Goal: Task Accomplishment & Management: Manage account settings

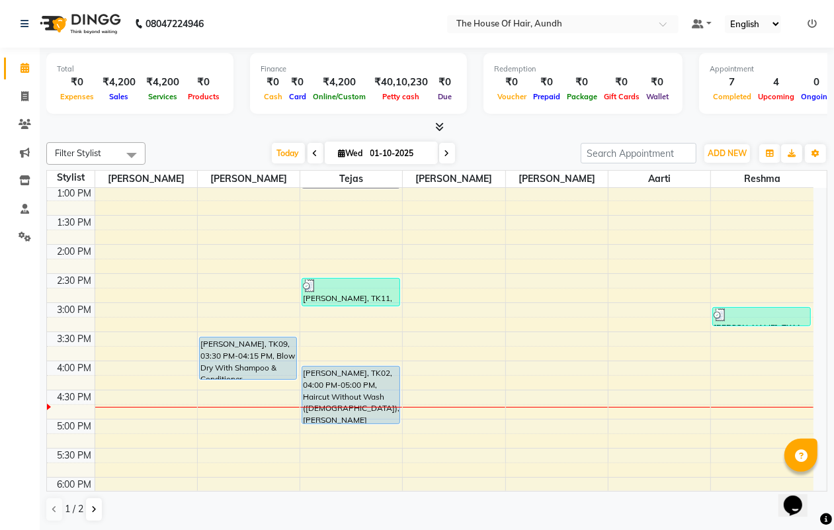
scroll to position [273, 0]
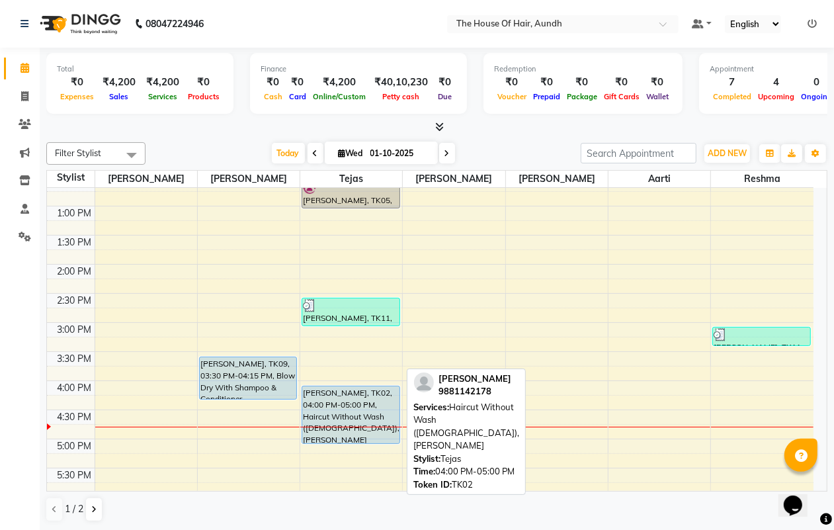
click at [376, 402] on div "[PERSON_NAME], TK02, 04:00 PM-05:00 PM, Haircut Without Wash ([DEMOGRAPHIC_DATA…" at bounding box center [350, 414] width 97 height 57
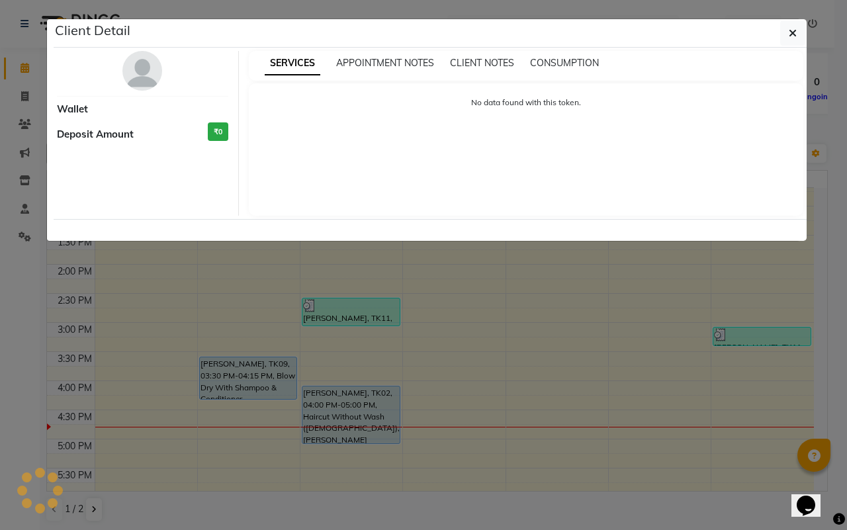
select select "5"
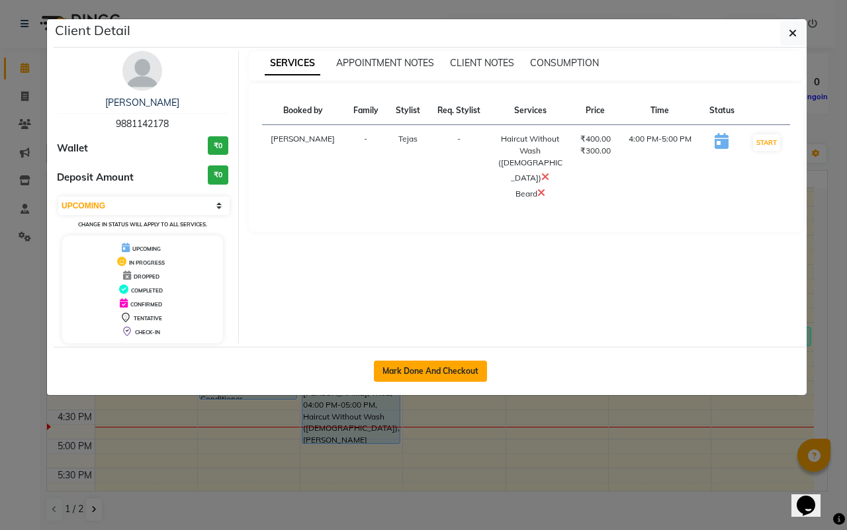
click at [445, 367] on button "Mark Done And Checkout" at bounding box center [430, 371] width 113 height 21
select select "service"
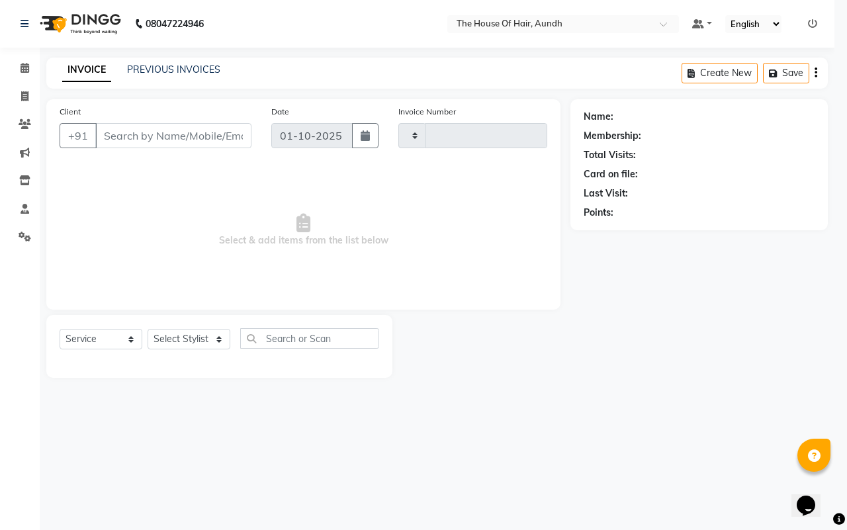
type input "2117"
select select "26"
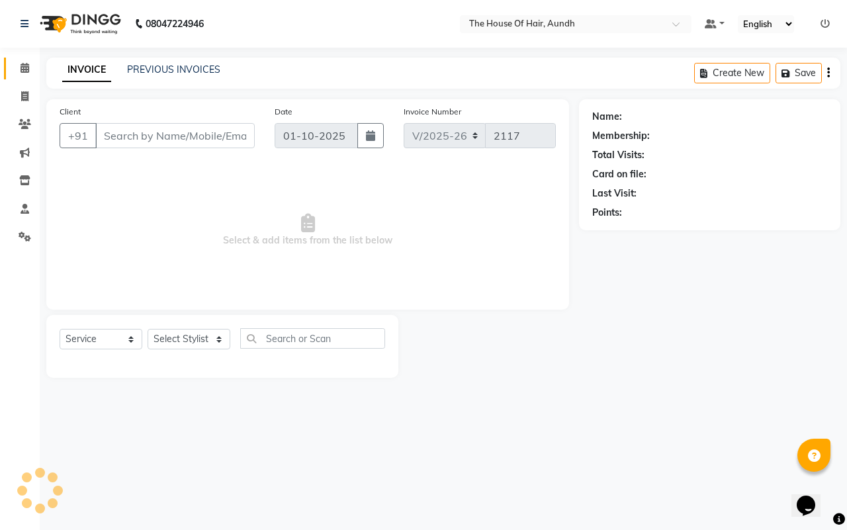
type input "9881142178"
select select "6864"
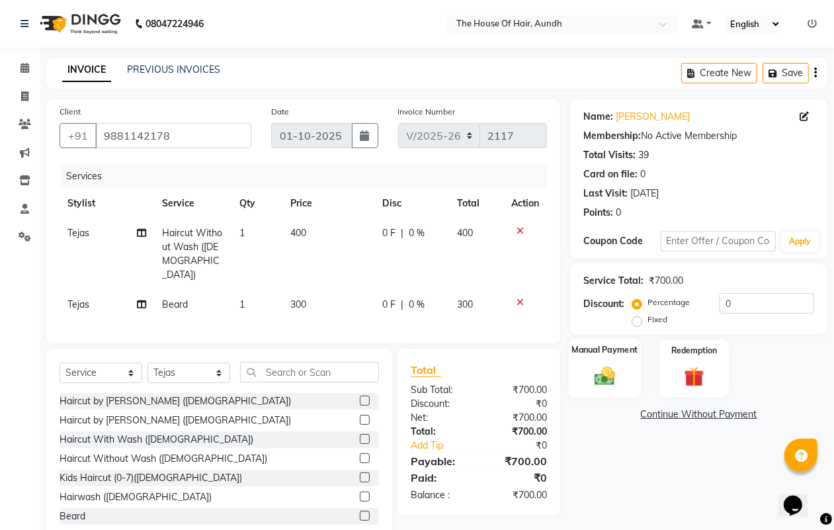
click at [605, 358] on div "Manual Payment" at bounding box center [605, 368] width 72 height 60
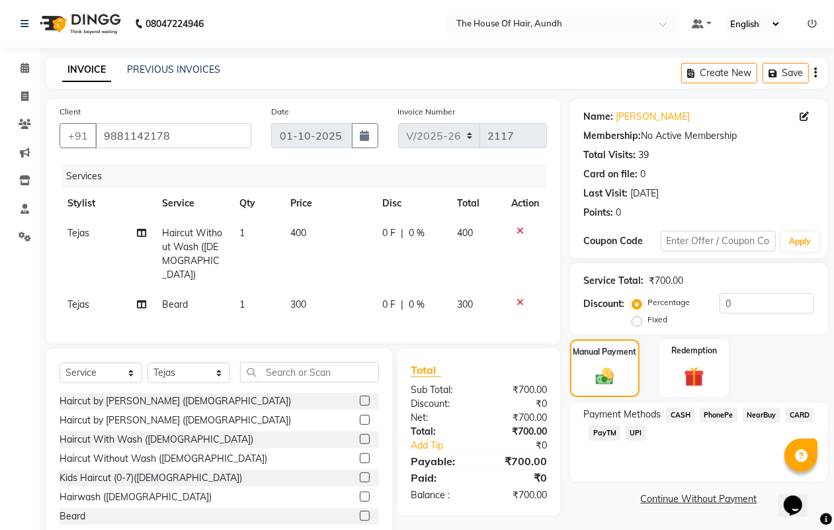
click at [636, 430] on span "UPI" at bounding box center [636, 432] width 21 height 15
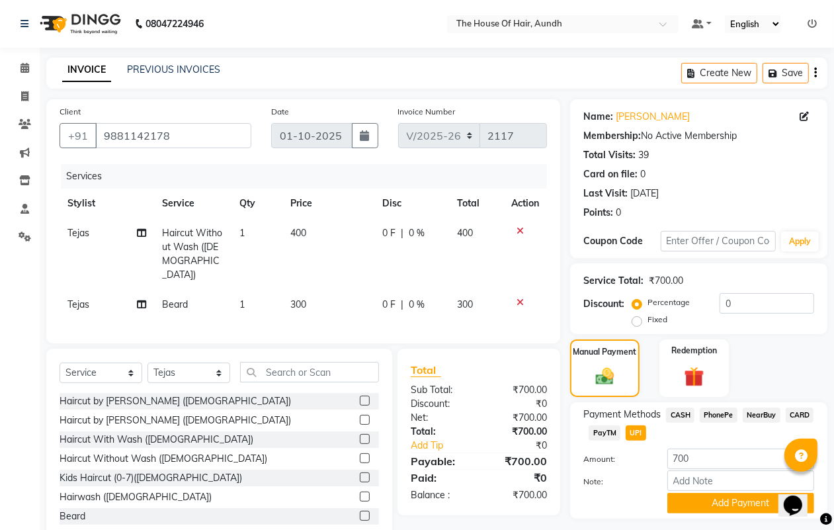
scroll to position [34, 0]
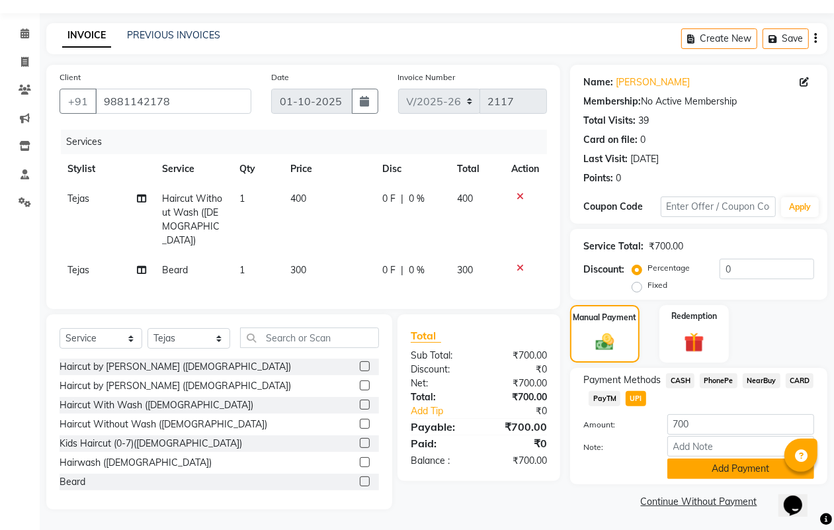
click at [718, 471] on button "Add Payment" at bounding box center [741, 468] width 147 height 21
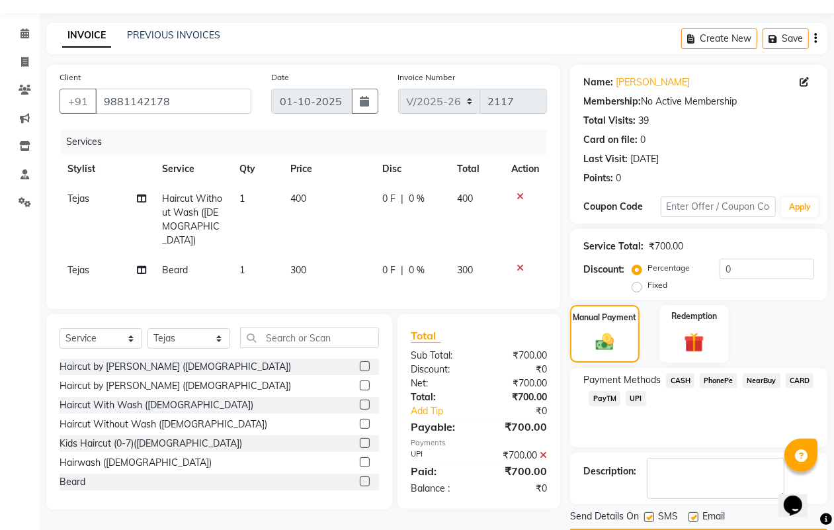
scroll to position [73, 0]
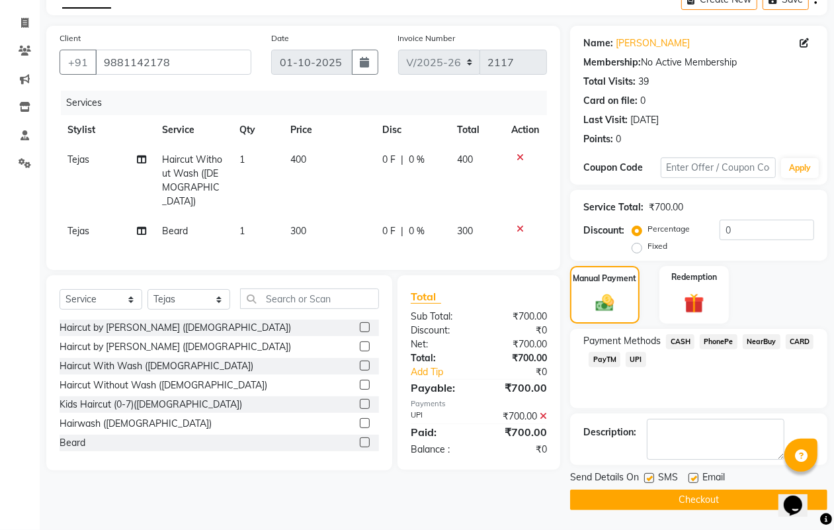
click at [733, 498] on button "Checkout" at bounding box center [698, 500] width 257 height 21
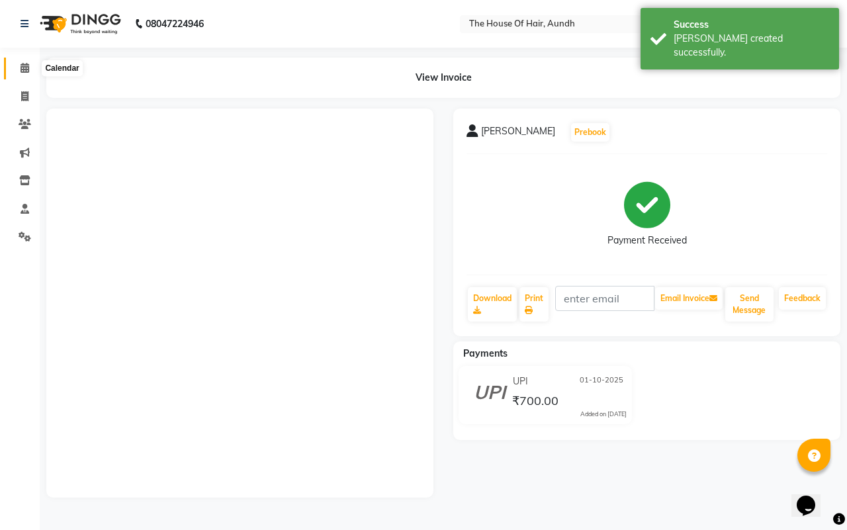
click at [25, 67] on icon at bounding box center [25, 68] width 9 height 10
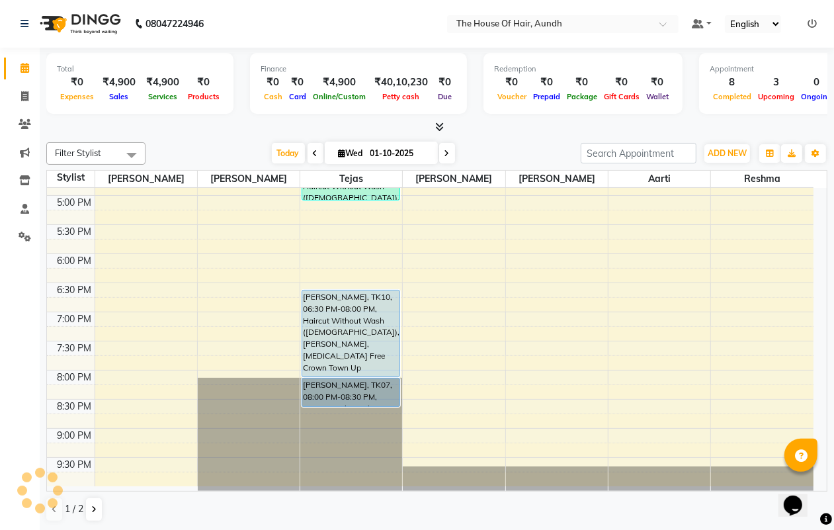
scroll to position [521, 0]
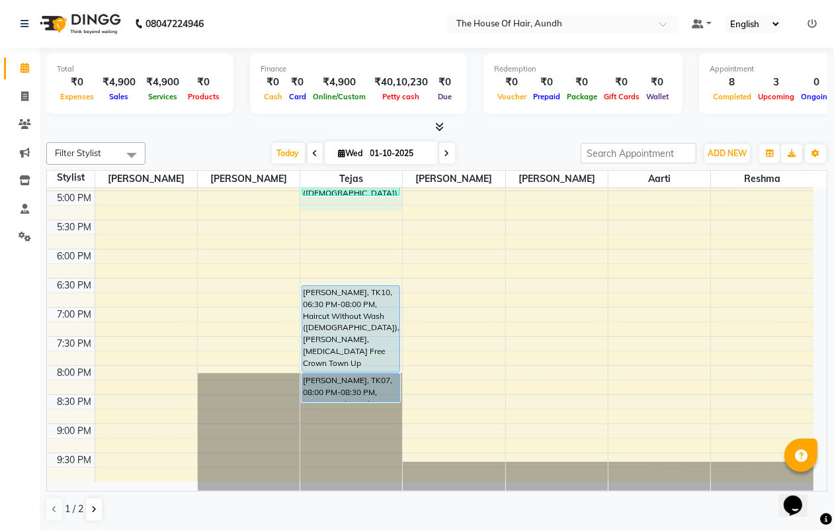
click at [310, 206] on div "8:00 AM 8:30 AM 9:00 AM 9:30 AM 10:00 AM 10:30 AM 11:00 AM 11:30 AM 12:00 PM 12…" at bounding box center [430, 74] width 767 height 814
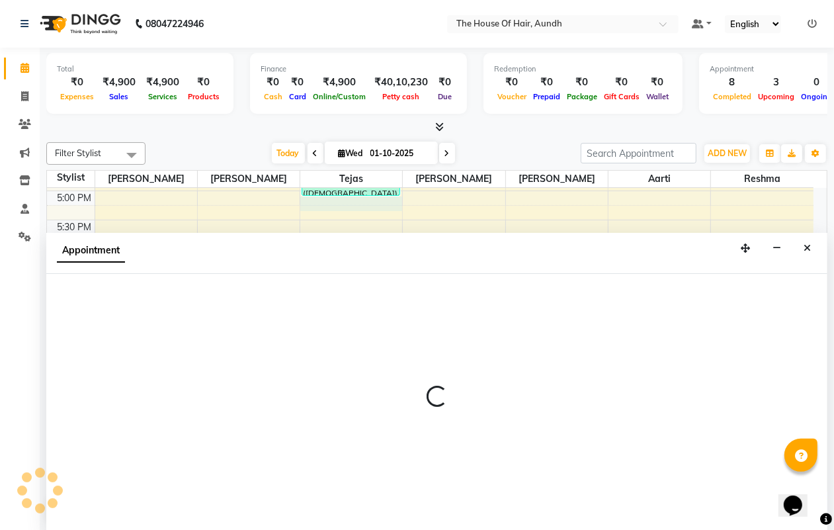
scroll to position [1, 0]
select select "6864"
select select "1020"
select select "tentative"
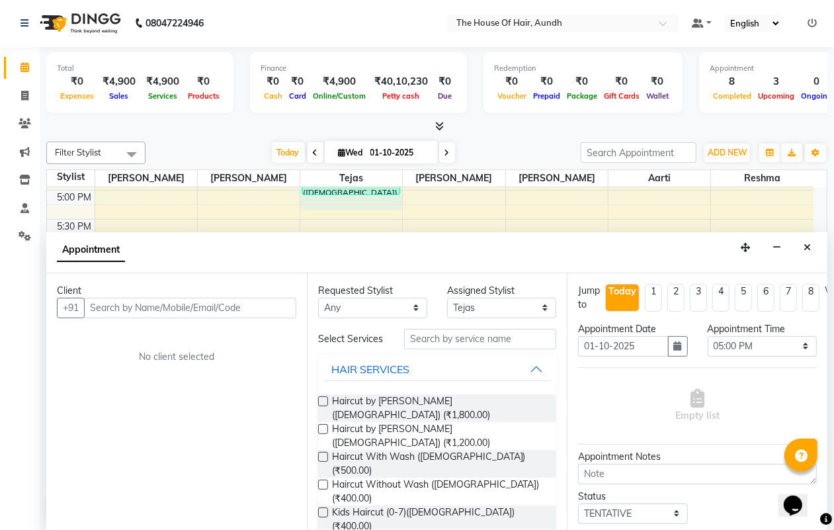
click at [202, 310] on input "text" at bounding box center [190, 308] width 212 height 21
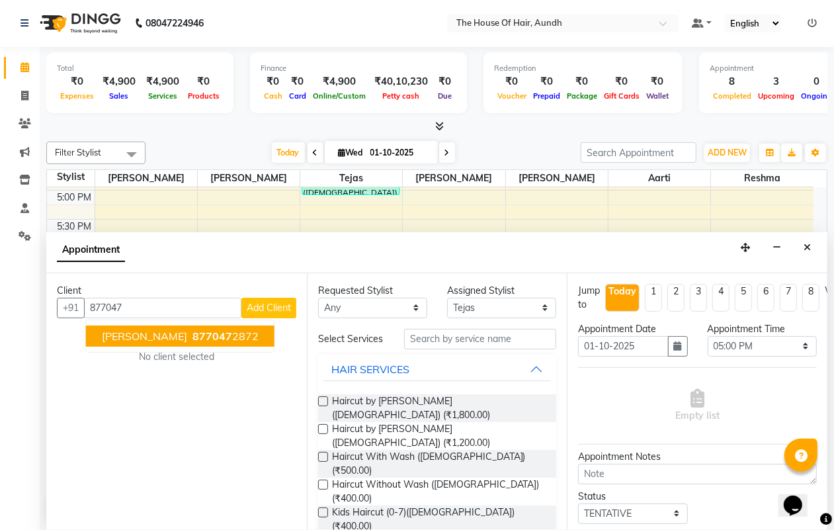
drag, startPoint x: 202, startPoint y: 338, endPoint x: 200, endPoint y: 349, distance: 11.4
click at [202, 341] on ngb-highlight "877047 2872" at bounding box center [224, 335] width 69 height 13
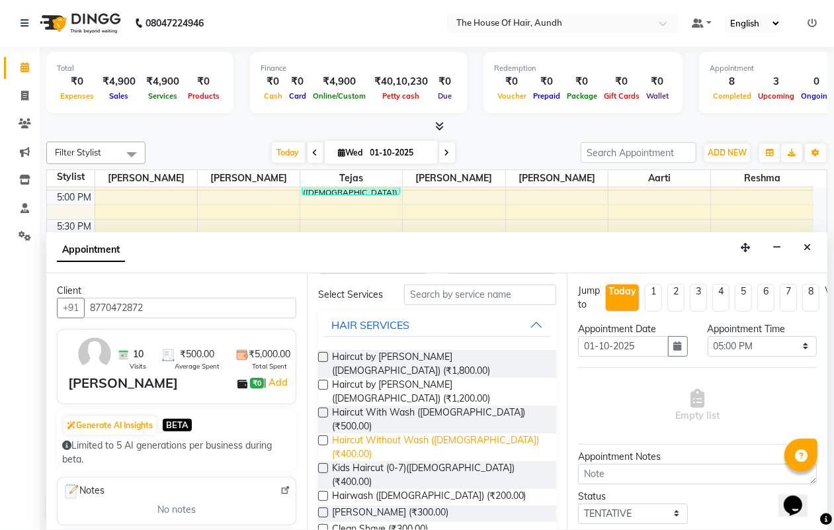
scroll to position [83, 0]
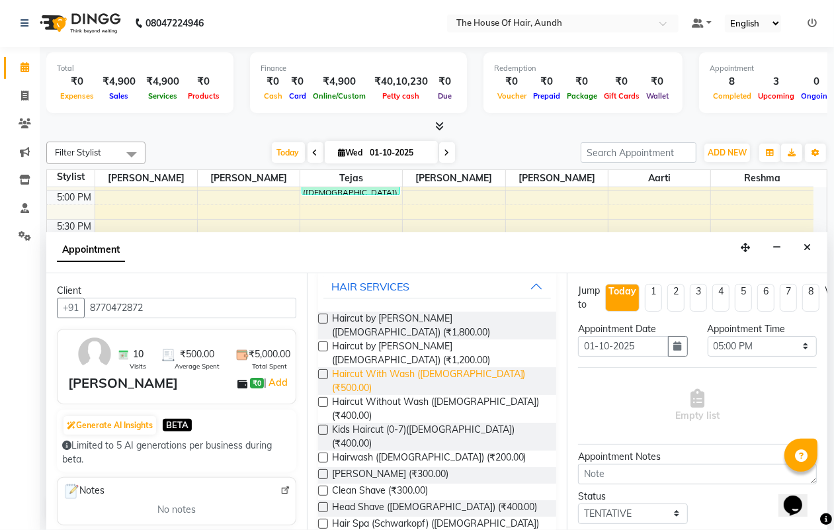
type input "8770472872"
click at [458, 367] on span "Haircut With Wash ([DEMOGRAPHIC_DATA]) (₹500.00)" at bounding box center [439, 381] width 214 height 28
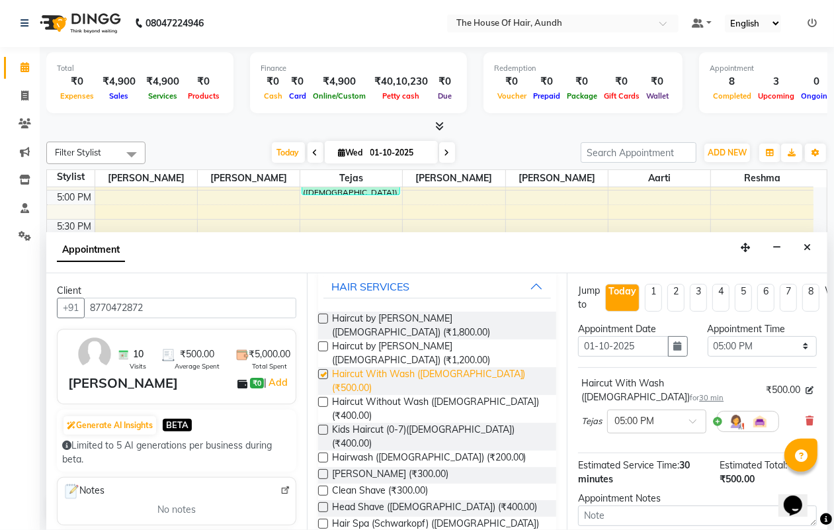
checkbox input "false"
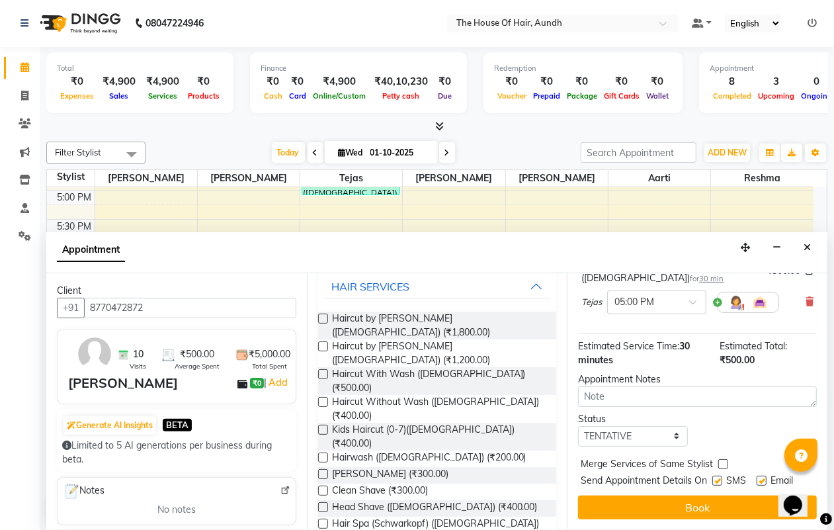
click at [723, 459] on label at bounding box center [723, 464] width 10 height 10
click at [723, 461] on input "checkbox" at bounding box center [722, 465] width 9 height 9
checkbox input "true"
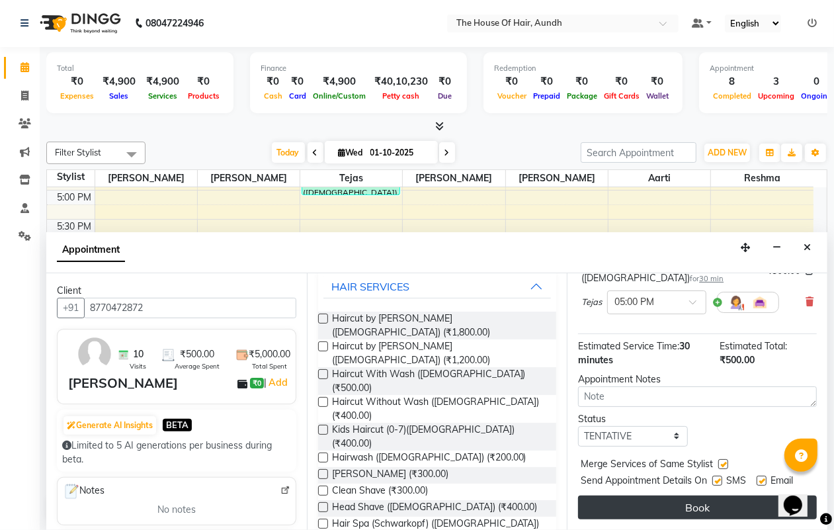
click at [713, 496] on button "Book" at bounding box center [697, 508] width 239 height 24
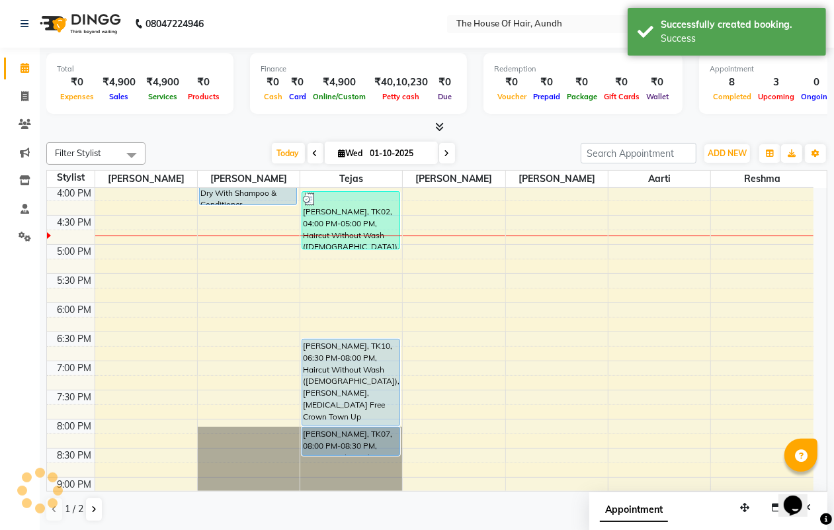
scroll to position [438, 0]
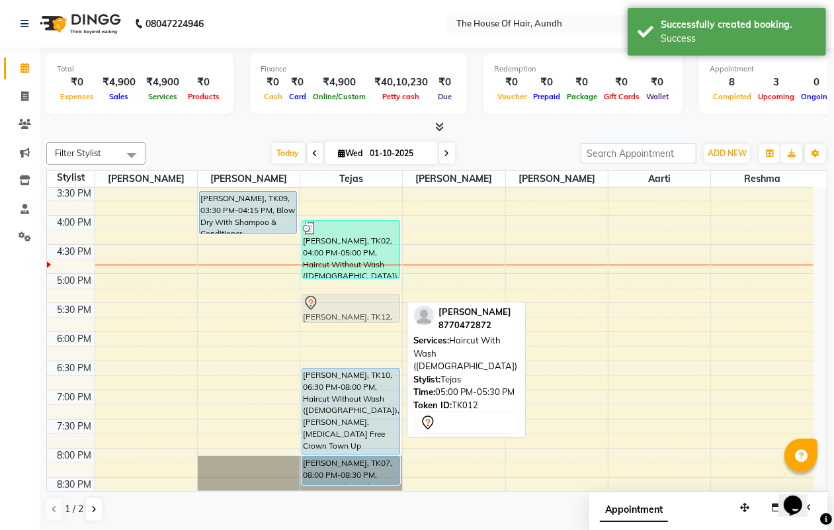
drag, startPoint x: 344, startPoint y: 286, endPoint x: 338, endPoint y: 304, distance: 18.8
click at [338, 304] on div "[PERSON_NAME], TK04, 10:30 AM-11:00 AM, Haircut With Wash ([DEMOGRAPHIC_DATA]) …" at bounding box center [351, 157] width 102 height 814
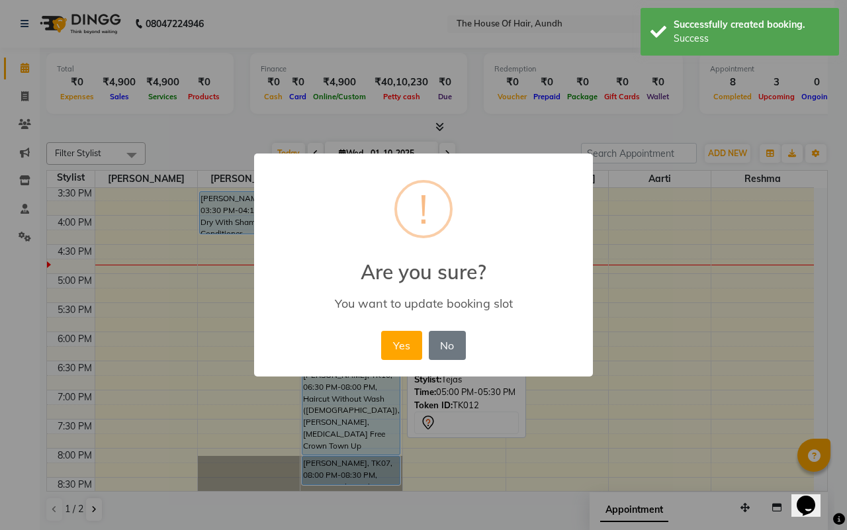
click at [405, 344] on button "Yes" at bounding box center [401, 345] width 40 height 29
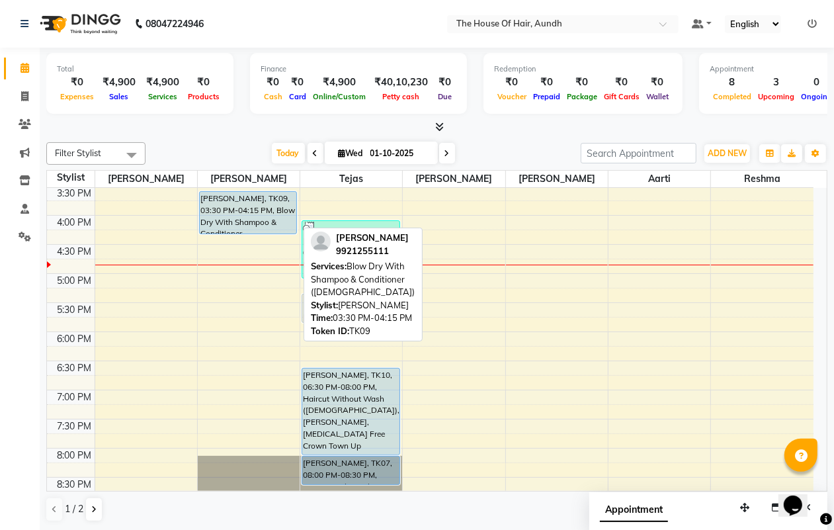
click at [246, 222] on div "[PERSON_NAME], TK09, 03:30 PM-04:15 PM, Blow Dry With Shampoo & Conditioner ([D…" at bounding box center [248, 213] width 97 height 42
click at [248, 219] on div "[PERSON_NAME], TK09, 03:30 PM-04:15 PM, Blow Dry With Shampoo & Conditioner ([D…" at bounding box center [248, 213] width 97 height 42
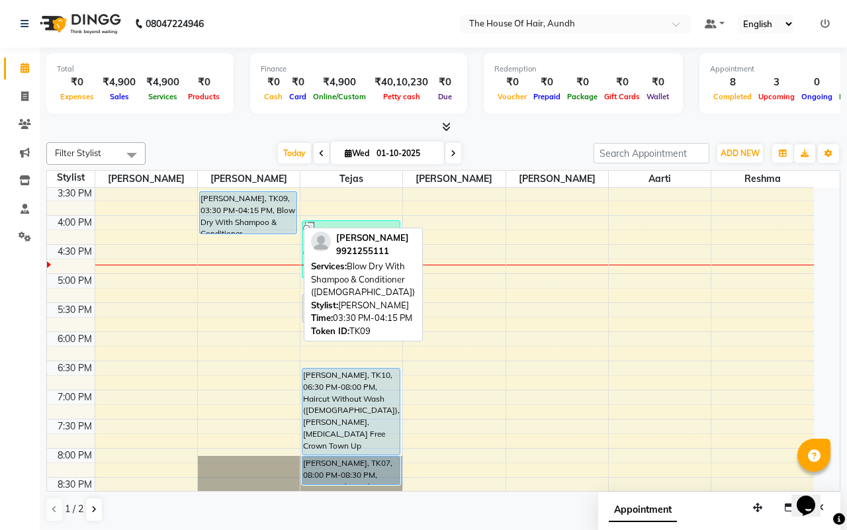
select select "5"
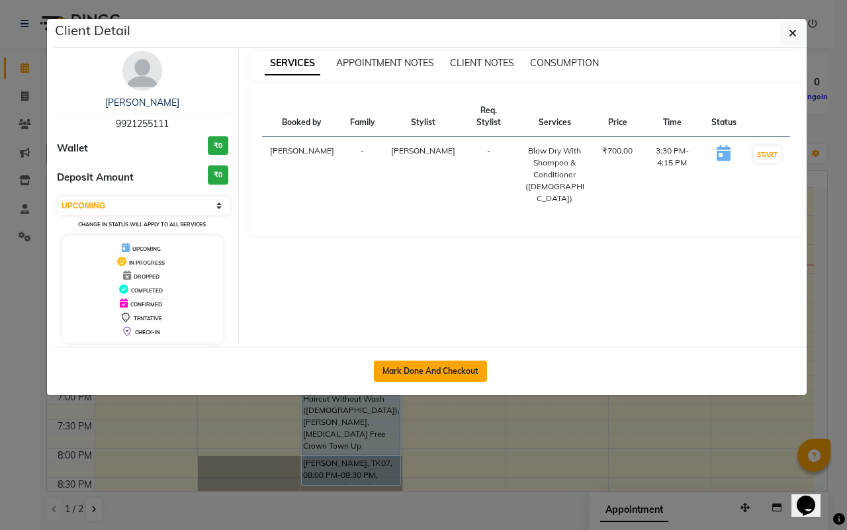
click at [418, 368] on button "Mark Done And Checkout" at bounding box center [430, 371] width 113 height 21
select select "service"
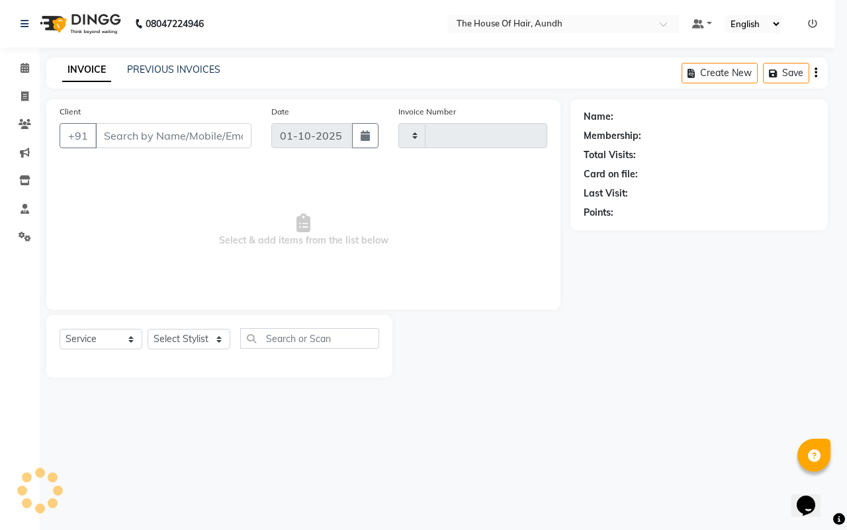
type input "2118"
select select "26"
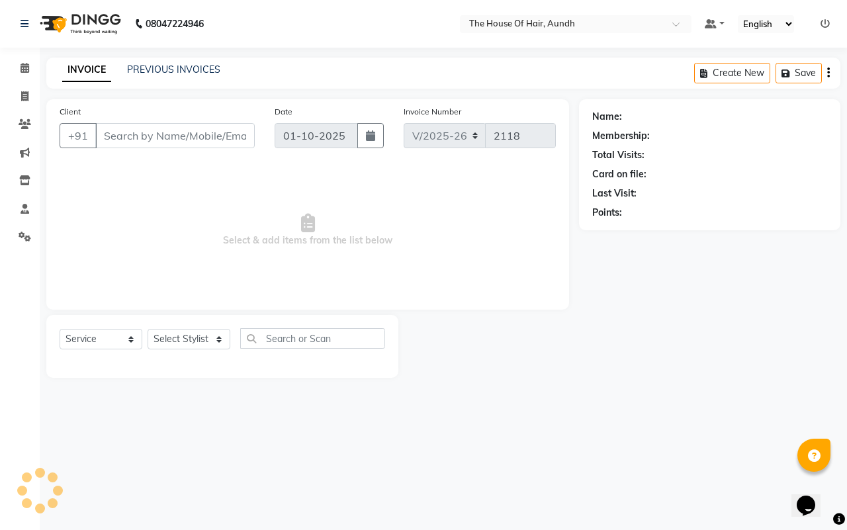
type input "9921255111"
select select "6860"
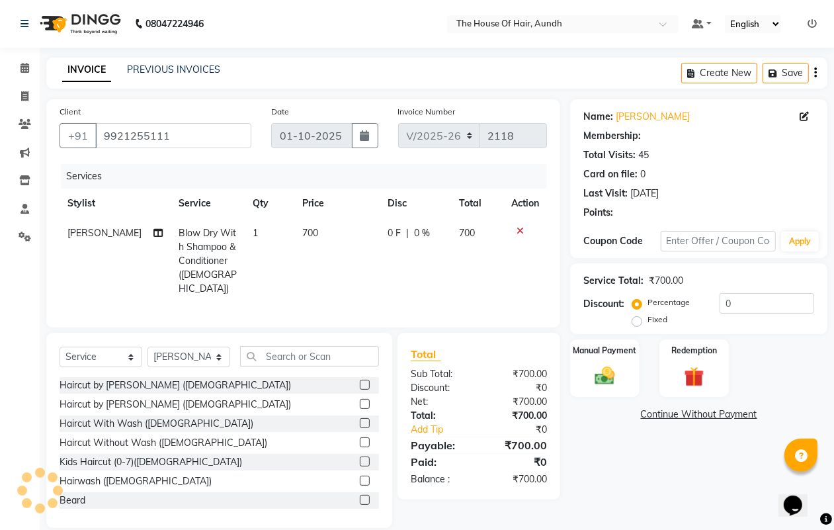
select select "1: Object"
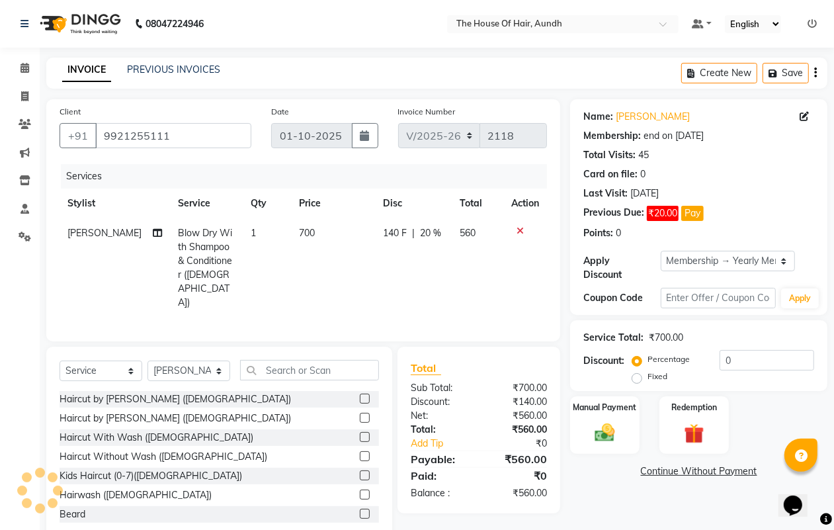
type input "20"
click at [193, 361] on select "Select Stylist [PERSON_NAME] [PERSON_NAME] [PERSON_NAME] [PERSON_NAME]" at bounding box center [189, 371] width 83 height 21
select select "26084"
click at [148, 361] on select "Select Stylist [PERSON_NAME] [PERSON_NAME] [PERSON_NAME] [PERSON_NAME]" at bounding box center [189, 371] width 83 height 21
click at [328, 360] on input "text" at bounding box center [309, 370] width 139 height 21
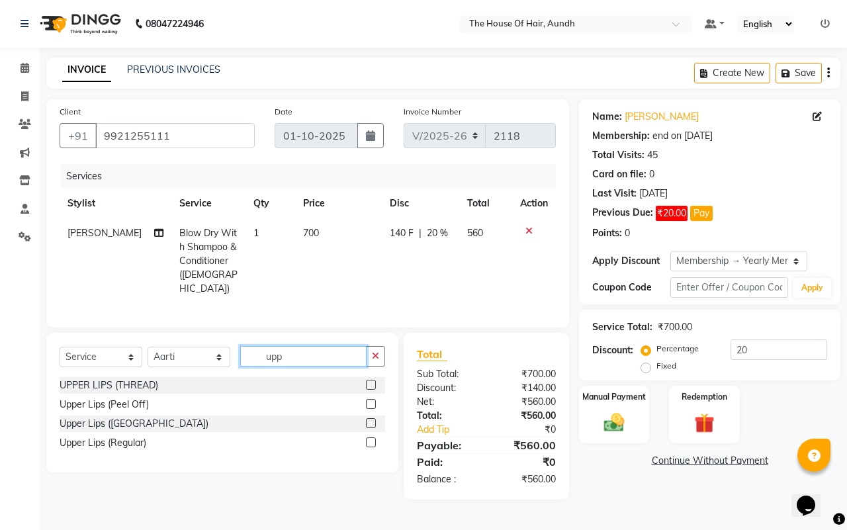
type input "upp"
click at [369, 382] on label at bounding box center [371, 385] width 10 height 10
click at [369, 382] on input "checkbox" at bounding box center [370, 385] width 9 height 9
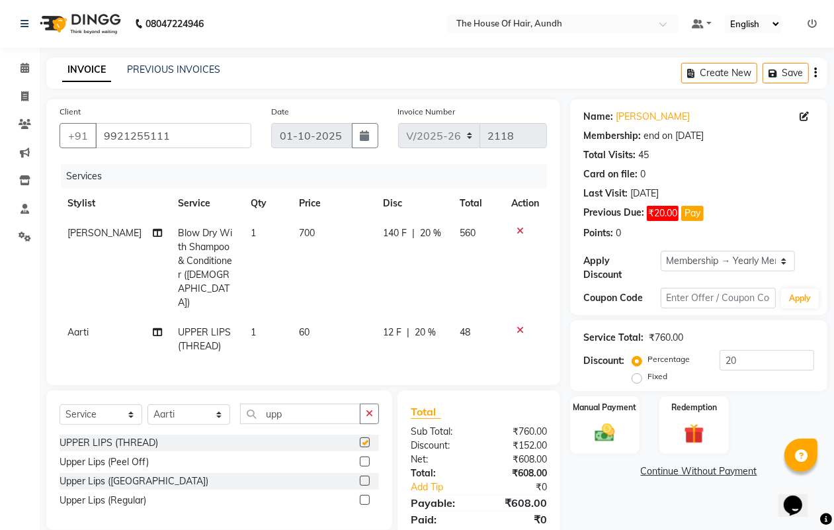
checkbox input "false"
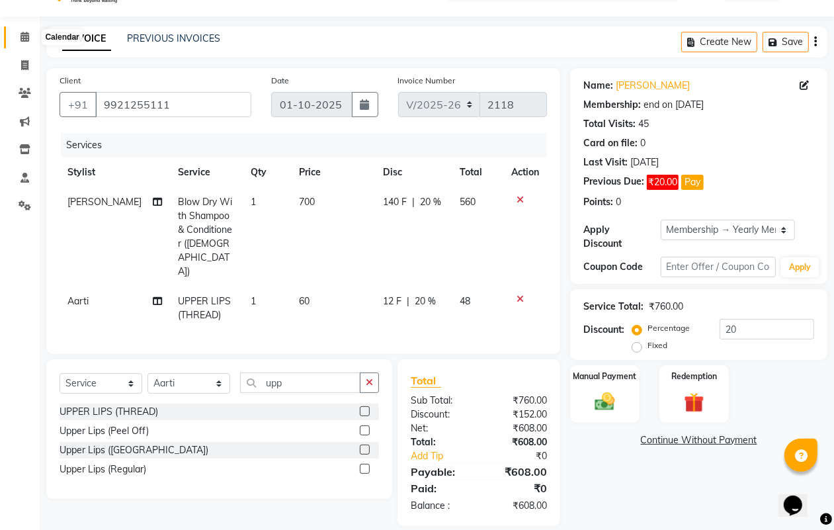
click at [22, 41] on icon at bounding box center [25, 37] width 9 height 10
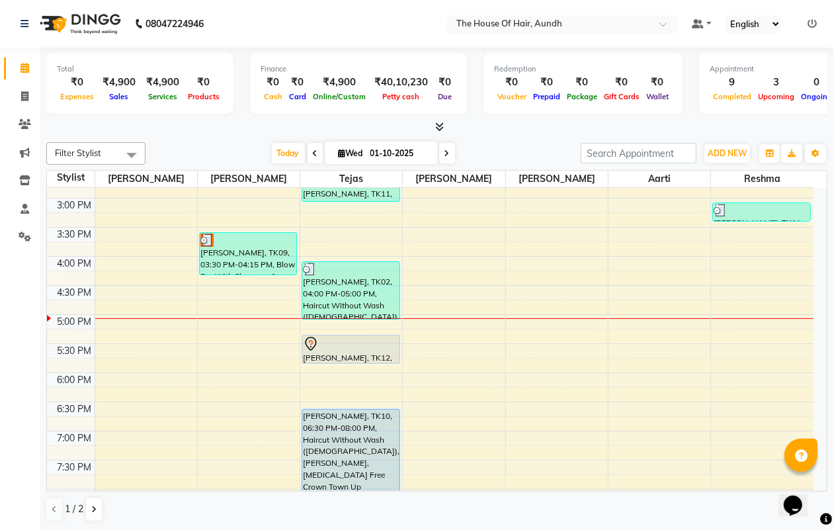
scroll to position [496, 0]
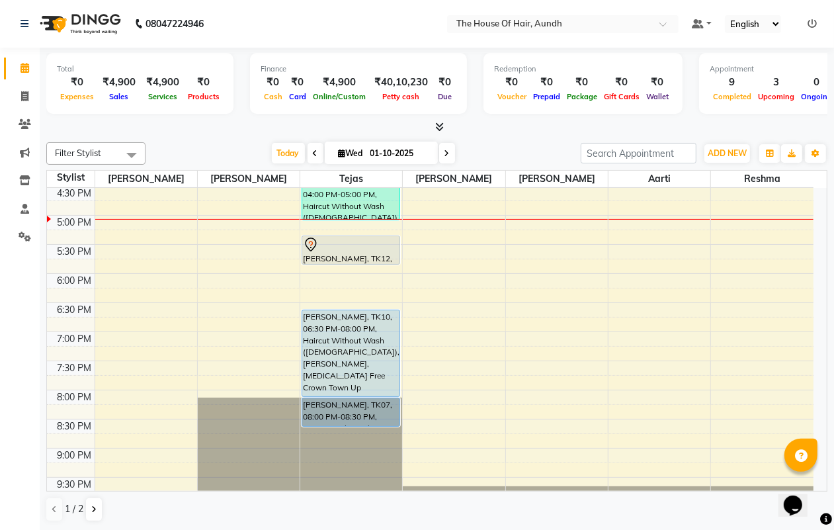
click at [527, 259] on div "8:00 AM 8:30 AM 9:00 AM 9:30 AM 10:00 AM 10:30 AM 11:00 AM 11:30 AM 12:00 PM 12…" at bounding box center [430, 99] width 767 height 814
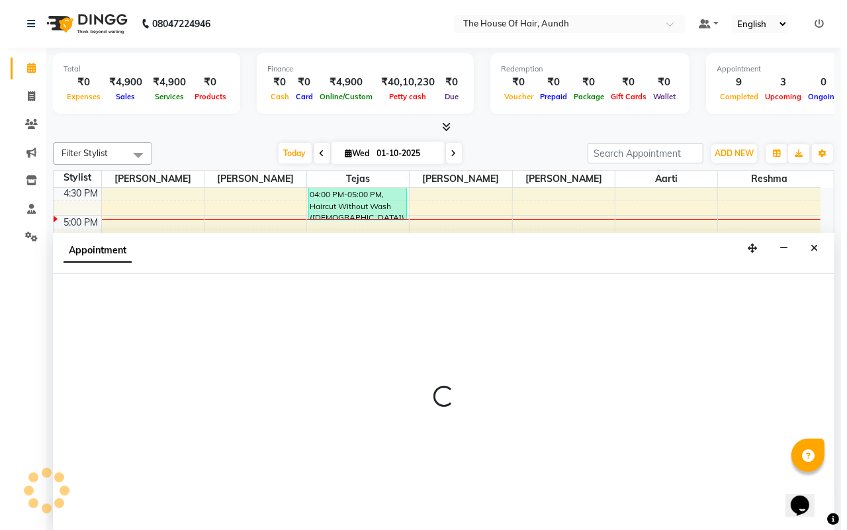
scroll to position [1, 0]
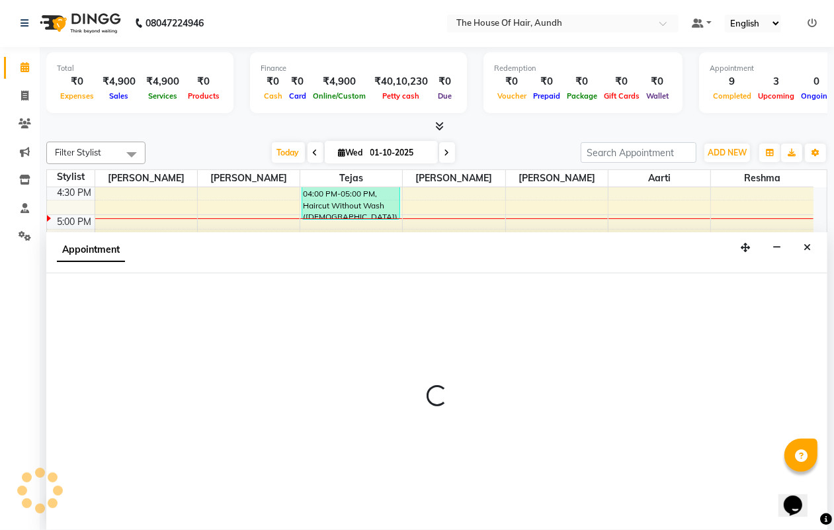
select select "91118"
select select "1050"
select select "tentative"
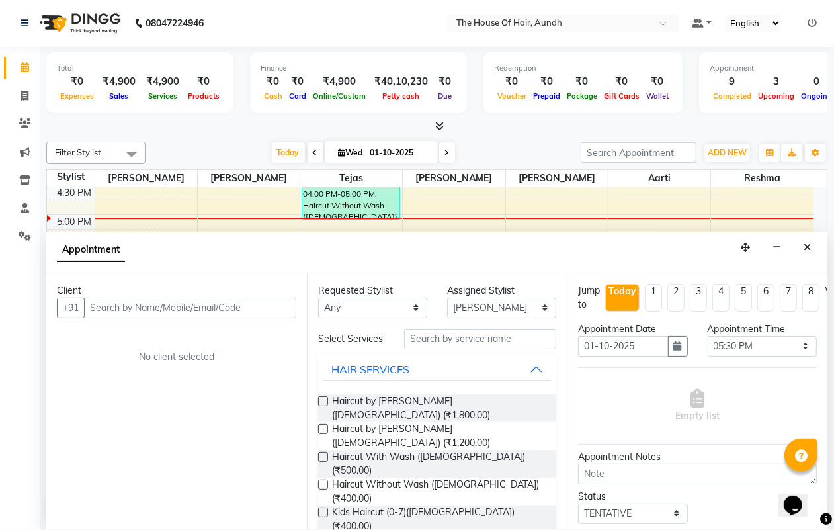
click at [217, 310] on input "text" at bounding box center [190, 308] width 212 height 21
type input "9970267510"
click at [268, 306] on span "Add Client" at bounding box center [269, 308] width 44 height 12
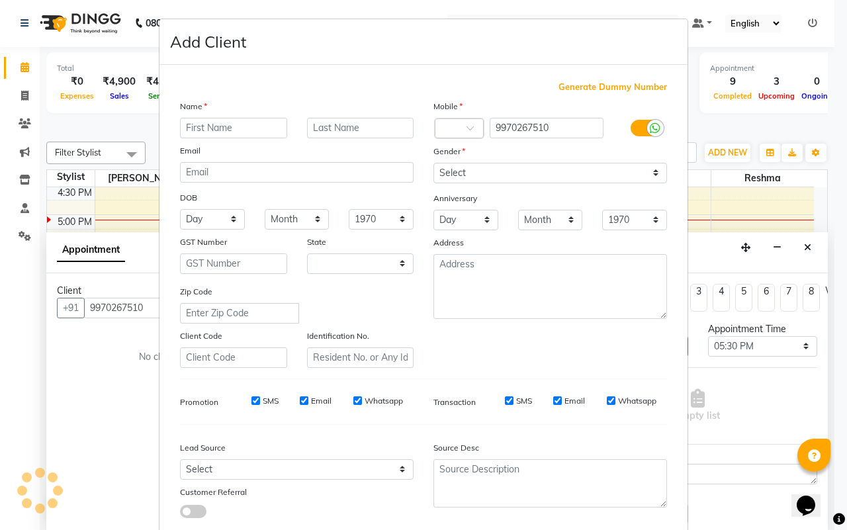
select select "22"
type input "[PERSON_NAME]"
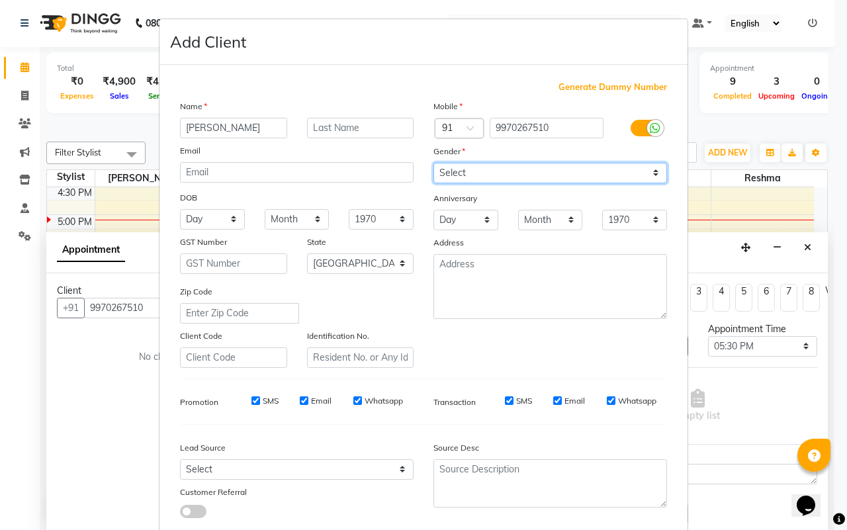
click at [476, 175] on select "Select [DEMOGRAPHIC_DATA] [DEMOGRAPHIC_DATA] Other Prefer Not To Say" at bounding box center [550, 173] width 234 height 21
click at [433, 163] on select "Select [DEMOGRAPHIC_DATA] [DEMOGRAPHIC_DATA] Other Prefer Not To Say" at bounding box center [550, 173] width 234 height 21
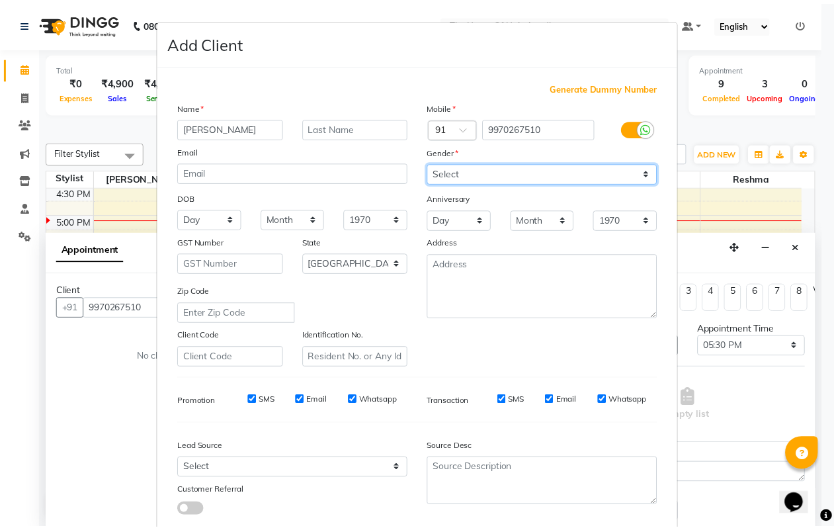
scroll to position [76, 0]
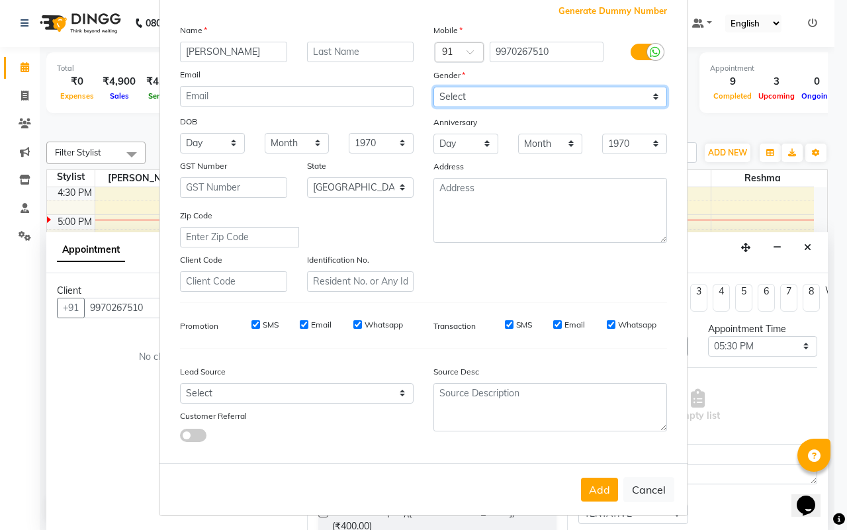
click at [515, 89] on select "Select [DEMOGRAPHIC_DATA] [DEMOGRAPHIC_DATA] Other Prefer Not To Say" at bounding box center [550, 97] width 234 height 21
select select "[DEMOGRAPHIC_DATA]"
click at [433, 87] on select "Select [DEMOGRAPHIC_DATA] [DEMOGRAPHIC_DATA] Other Prefer Not To Say" at bounding box center [550, 97] width 234 height 21
click at [596, 488] on button "Add" at bounding box center [599, 490] width 37 height 24
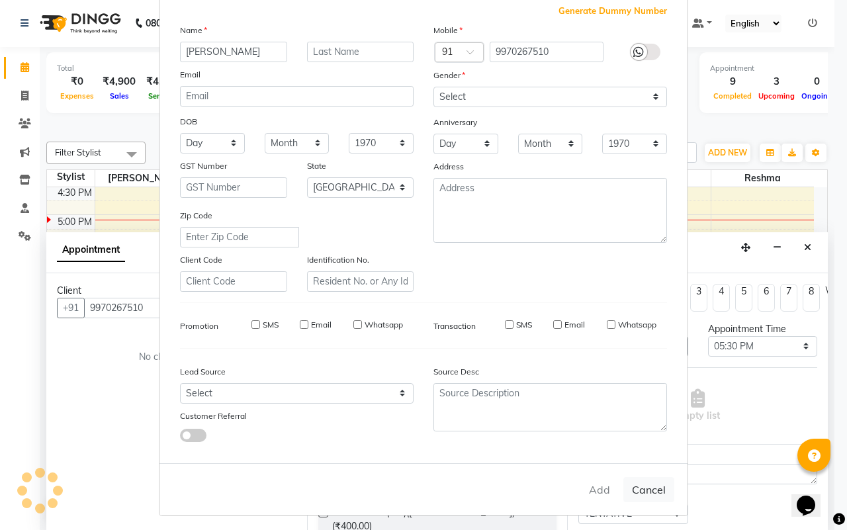
select select
select select "null"
select select
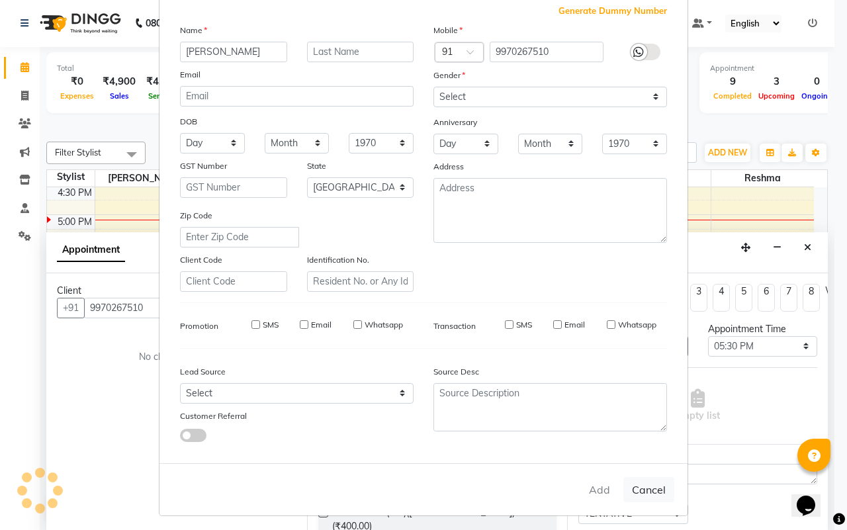
select select
checkbox input "false"
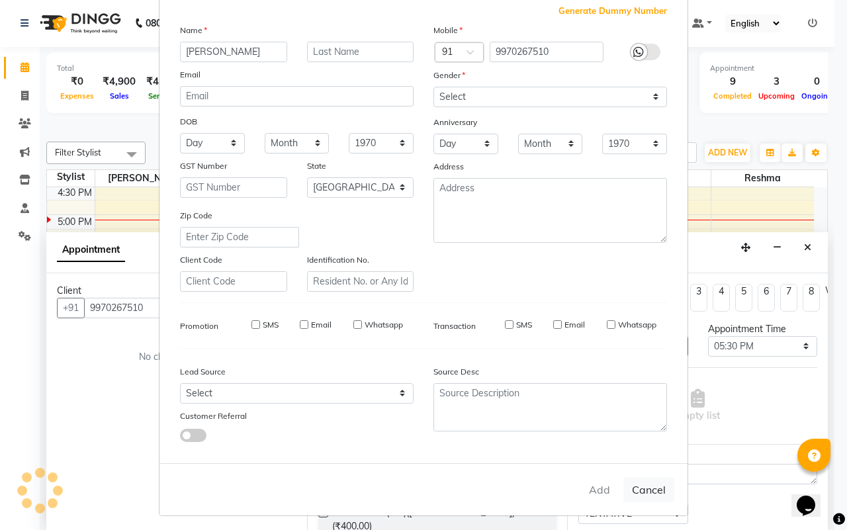
checkbox input "false"
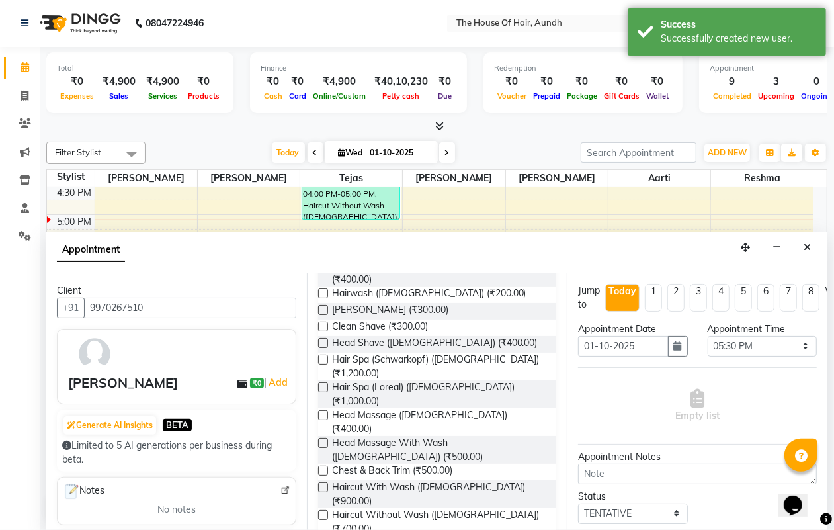
scroll to position [248, 0]
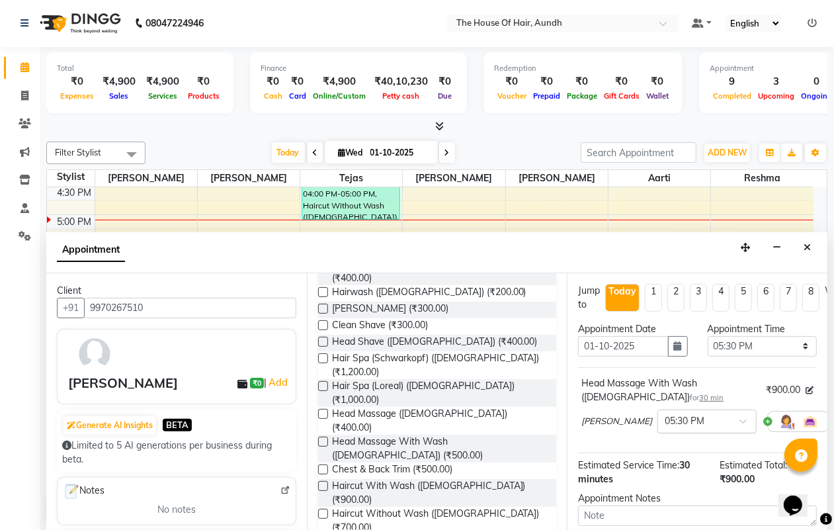
checkbox input "false"
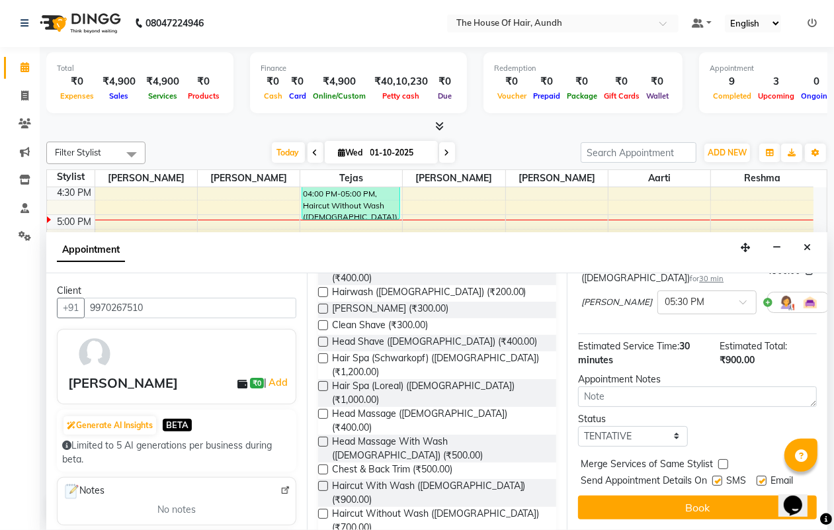
scroll to position [143, 0]
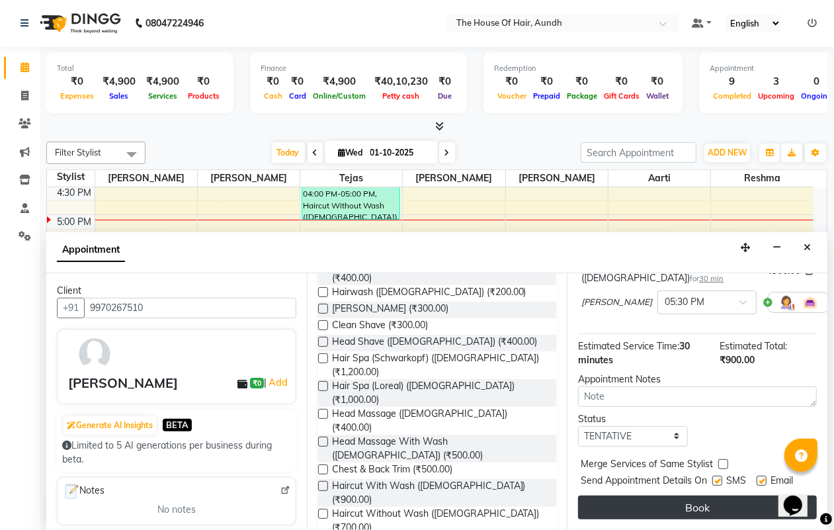
click at [692, 498] on button "Book" at bounding box center [697, 508] width 239 height 24
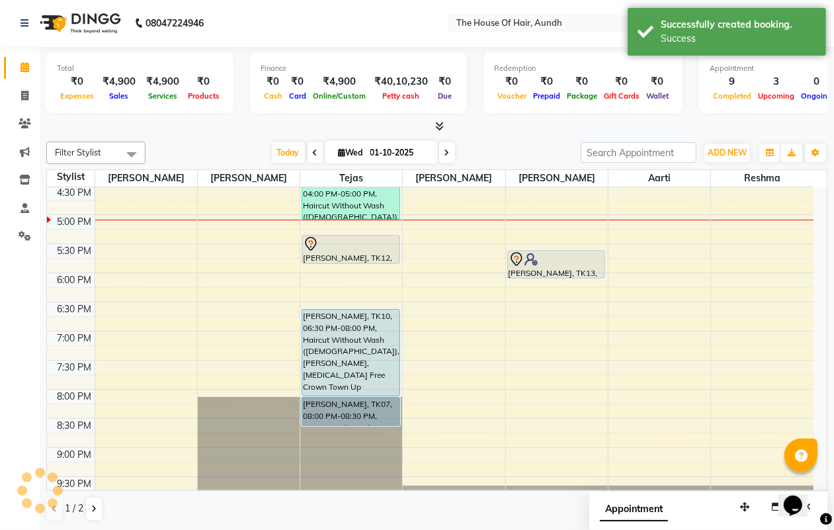
scroll to position [0, 0]
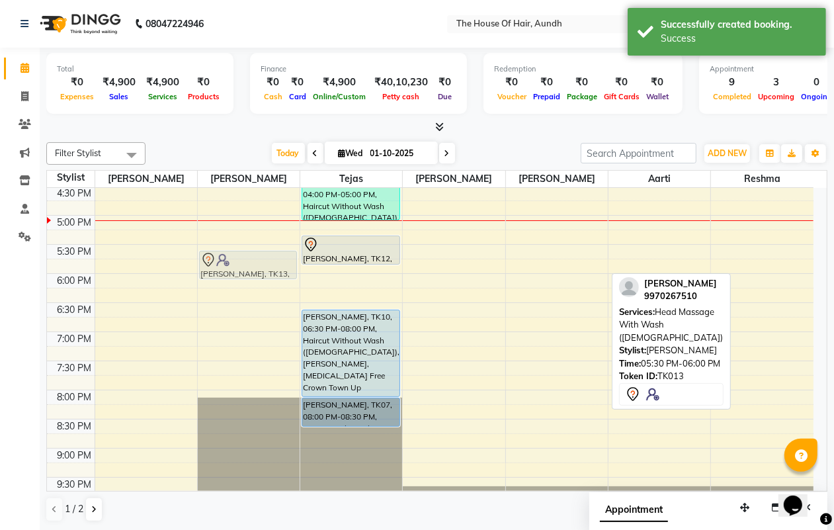
drag, startPoint x: 546, startPoint y: 269, endPoint x: 253, endPoint y: 270, distance: 293.8
click at [253, 270] on tr "[PERSON_NAME], TK09, 03:30 PM-04:15 PM, Blow Dry With Shampoo & Conditioner ([D…" at bounding box center [430, 99] width 767 height 814
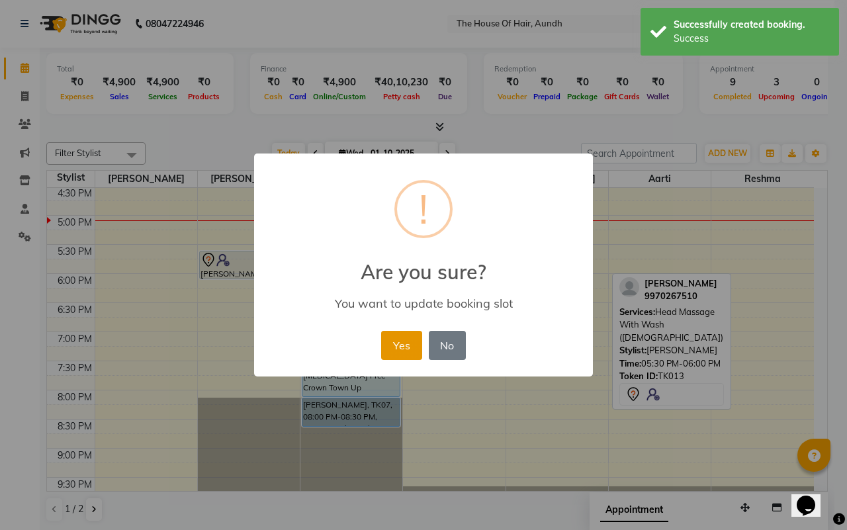
click at [408, 355] on button "Yes" at bounding box center [401, 345] width 40 height 29
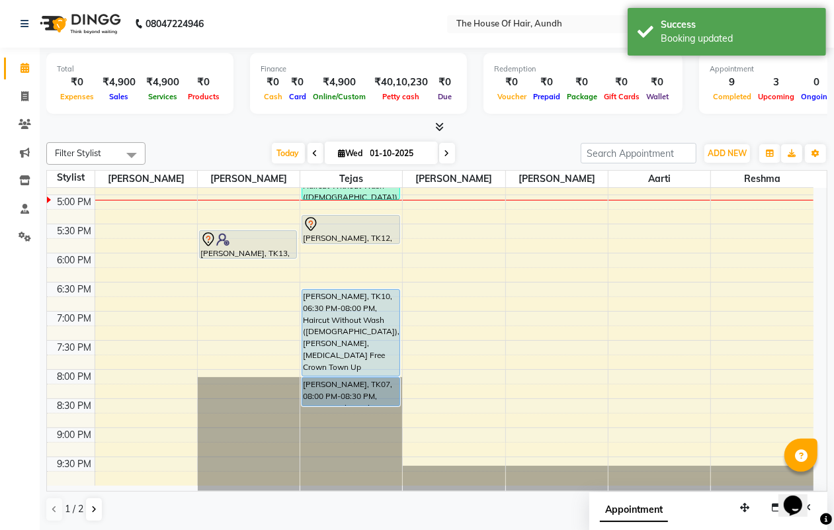
scroll to position [521, 0]
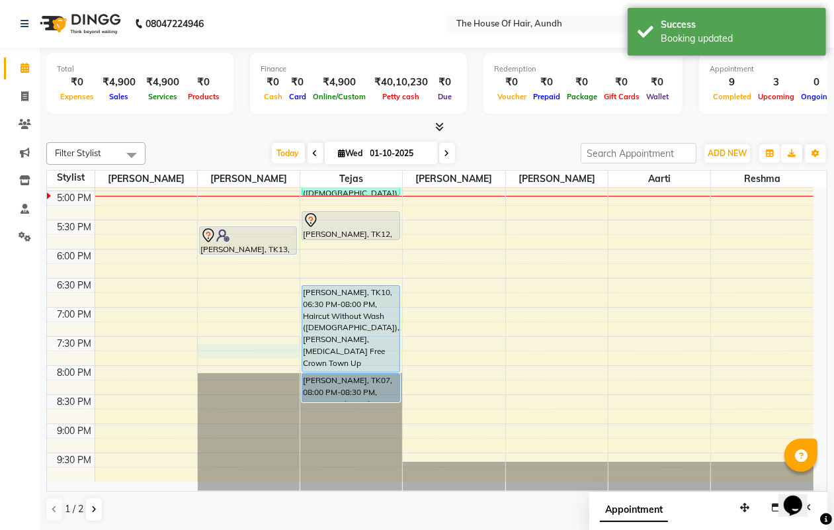
click at [252, 351] on div "8:00 AM 8:30 AM 9:00 AM 9:30 AM 10:00 AM 10:30 AM 11:00 AM 11:30 AM 12:00 PM 12…" at bounding box center [430, 74] width 767 height 814
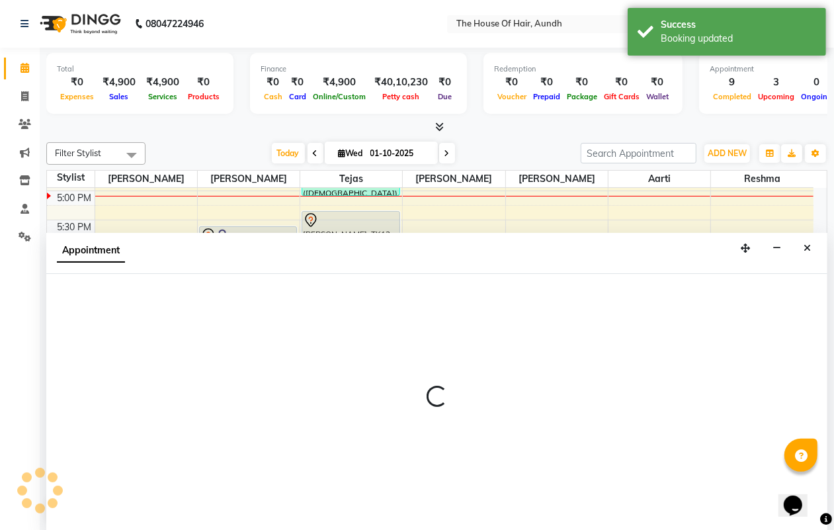
scroll to position [1, 0]
select select "6860"
select select "1170"
select select "tentative"
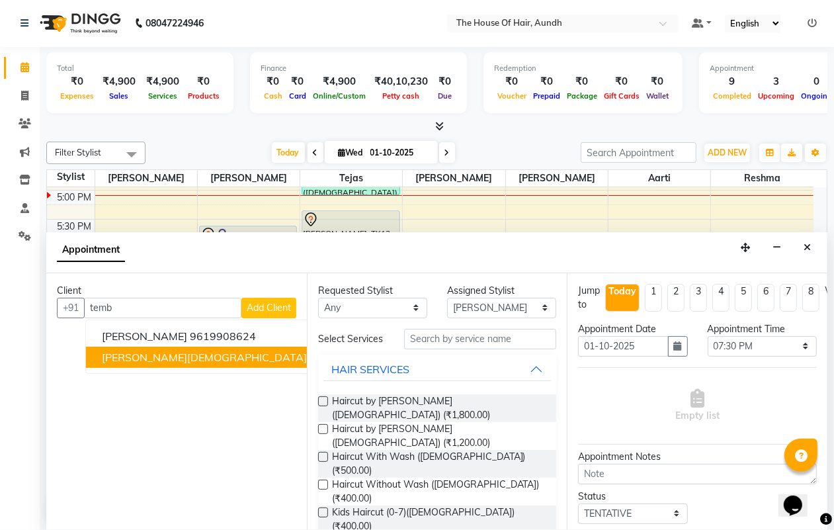
click at [152, 361] on span "[PERSON_NAME][DEMOGRAPHIC_DATA]" at bounding box center [204, 357] width 205 height 13
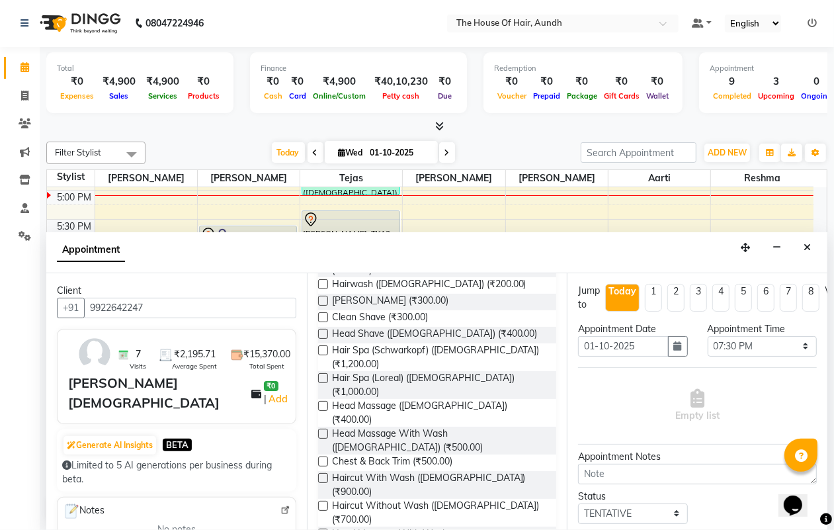
scroll to position [331, 0]
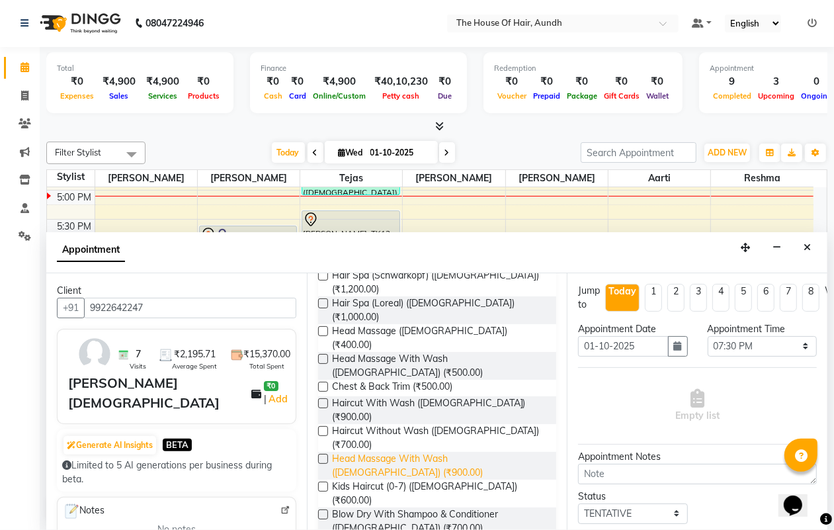
type input "9922642247"
click at [480, 452] on span "Head Massage With Wash ([DEMOGRAPHIC_DATA]) (₹900.00)" at bounding box center [439, 466] width 214 height 28
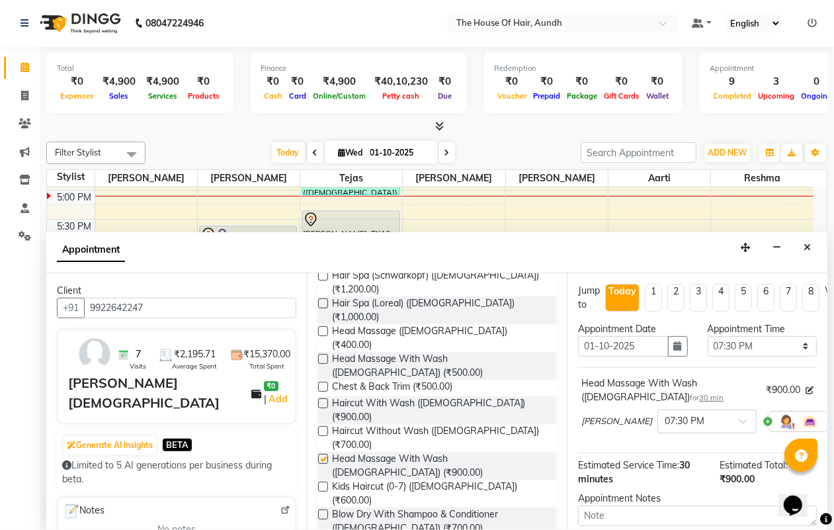
checkbox input "false"
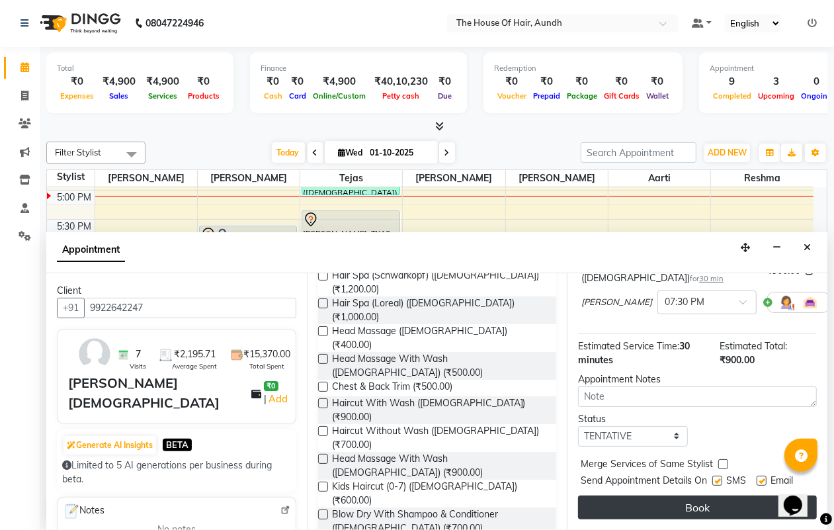
scroll to position [143, 0]
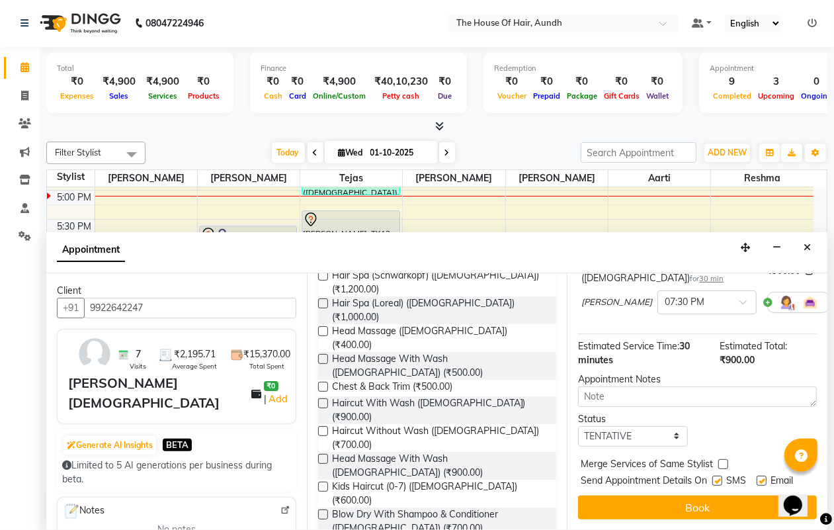
click at [724, 459] on label at bounding box center [723, 464] width 10 height 10
click at [724, 461] on input "checkbox" at bounding box center [722, 465] width 9 height 9
checkbox input "true"
click at [703, 509] on div "Jump to [DATE] 1 2 3 4 5 6 7 8 Weeks Appointment Date [DATE] Appointment Time S…" at bounding box center [697, 401] width 261 height 257
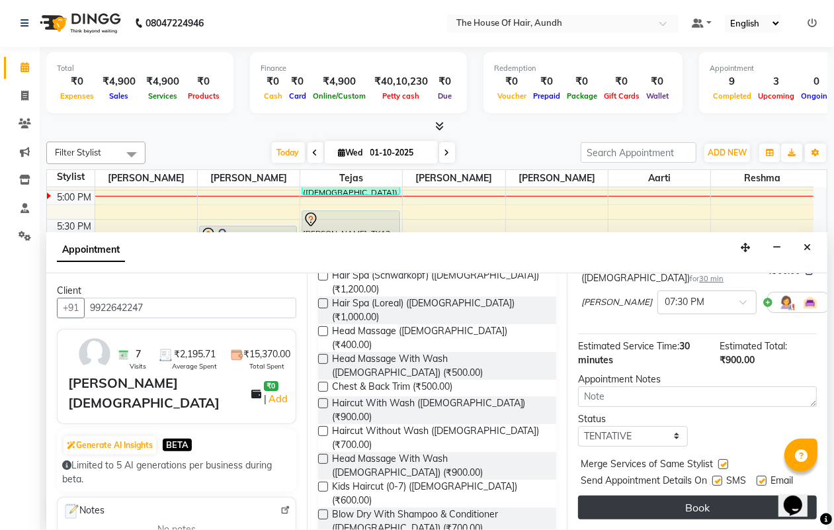
click at [700, 507] on div "Jump to [DATE] 1 2 3 4 5 6 7 8 Weeks Appointment Date [DATE] Appointment Time S…" at bounding box center [697, 401] width 261 height 257
click at [693, 500] on button "Book" at bounding box center [697, 508] width 239 height 24
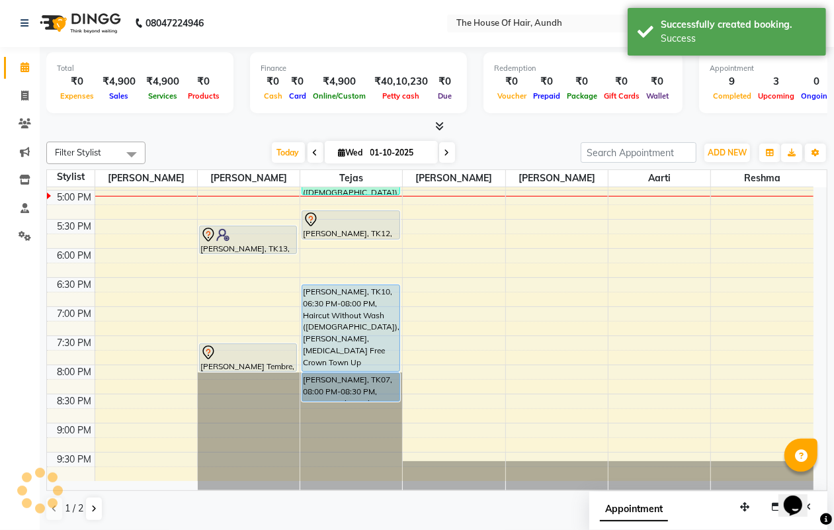
scroll to position [0, 0]
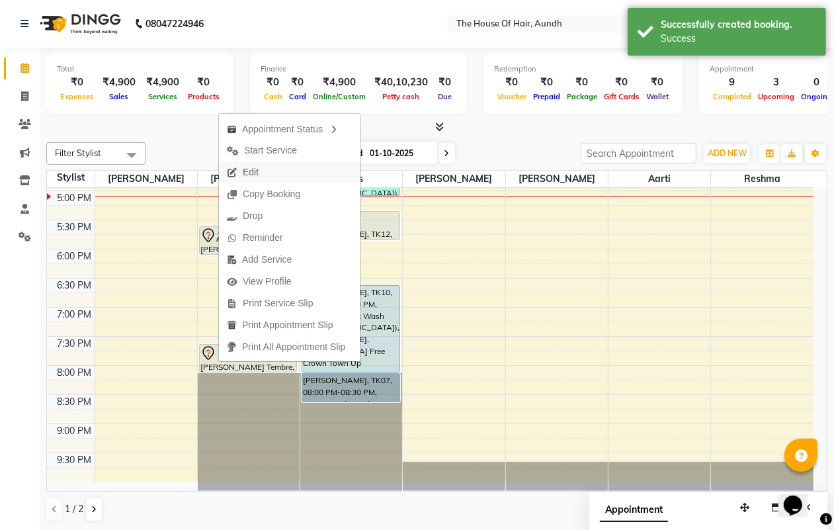
click at [253, 172] on span "Edit" at bounding box center [251, 172] width 16 height 14
select select "tentative"
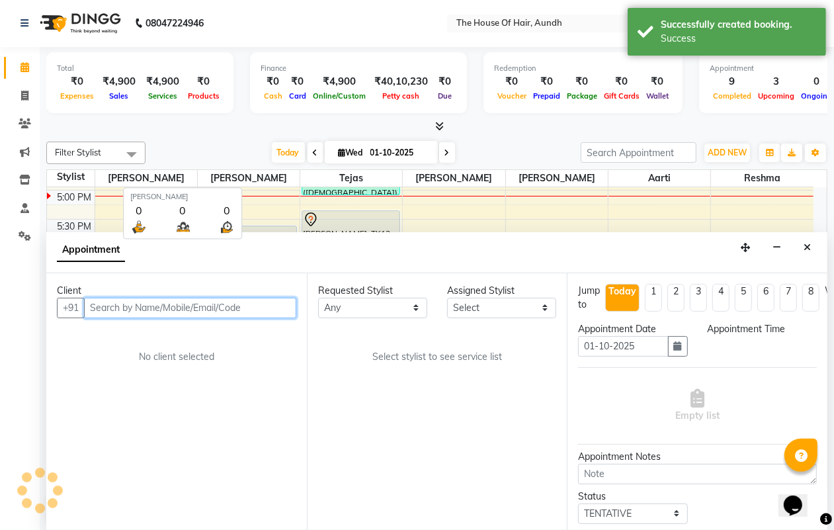
scroll to position [521, 0]
select select "1170"
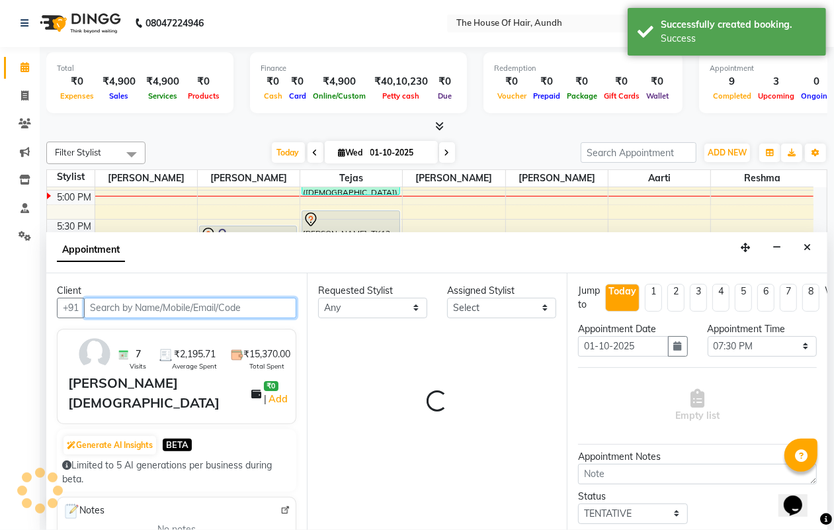
select select "6860"
select select "284"
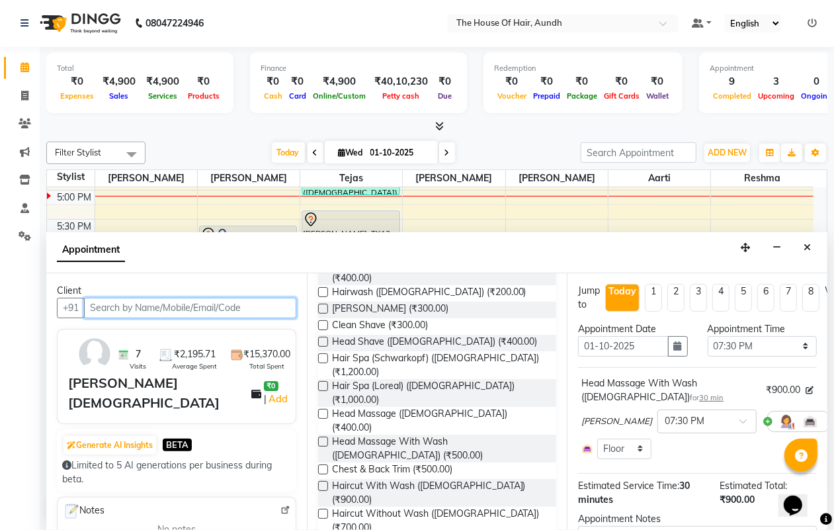
scroll to position [331, 0]
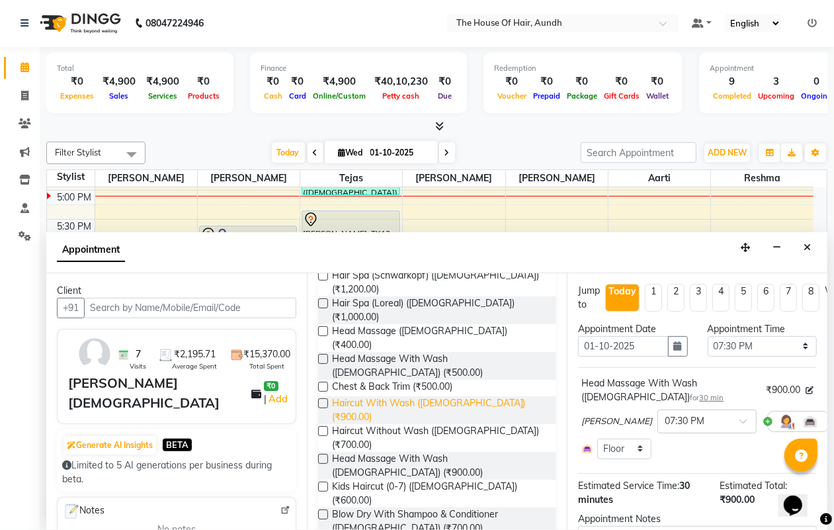
click at [448, 396] on span "Haircut With Wash ([DEMOGRAPHIC_DATA]) (₹900.00)" at bounding box center [439, 410] width 214 height 28
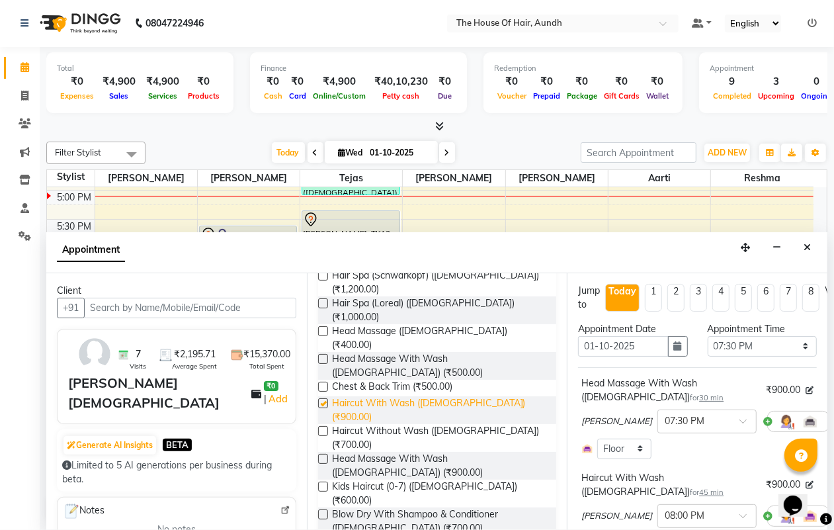
checkbox input "false"
click at [834, 415] on span at bounding box center [839, 421] width 8 height 14
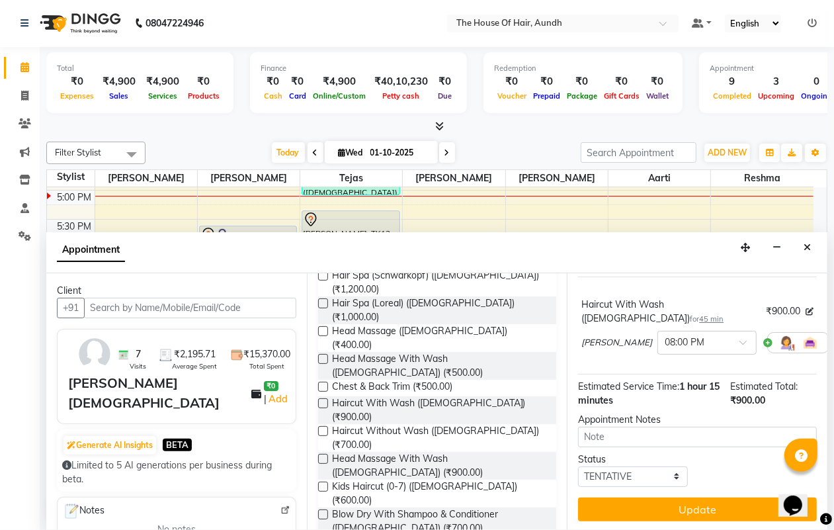
scroll to position [91, 0]
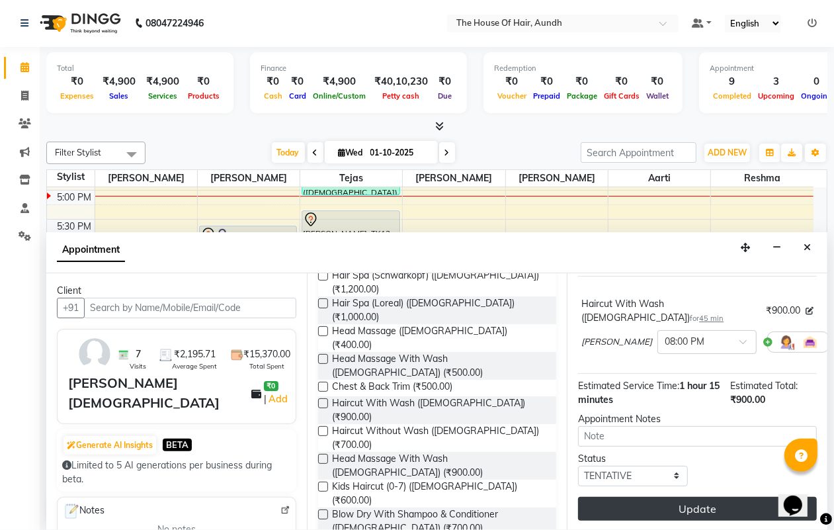
click at [689, 509] on div "Jump to [DATE] 1 2 3 4 5 6 7 8 Weeks Appointment Date [DATE] Appointment Time S…" at bounding box center [697, 401] width 261 height 257
click at [685, 503] on button "Update" at bounding box center [697, 509] width 239 height 24
click at [685, 503] on div "Update" at bounding box center [697, 509] width 239 height 24
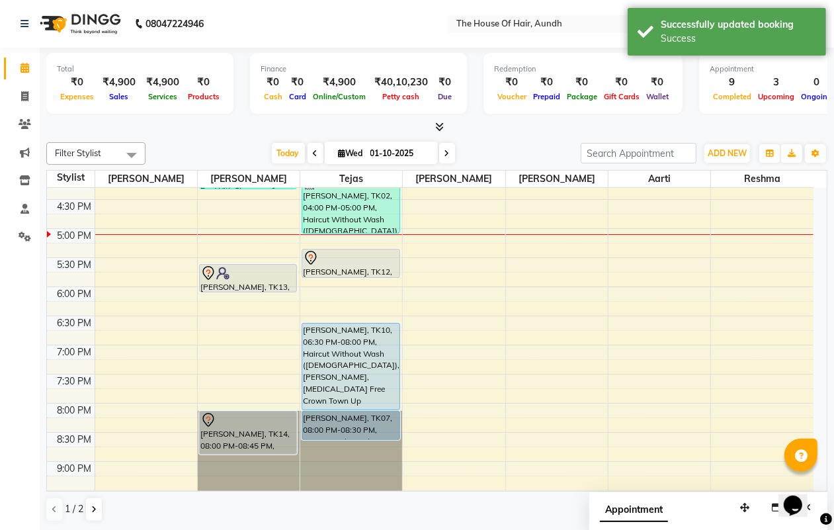
scroll to position [521, 0]
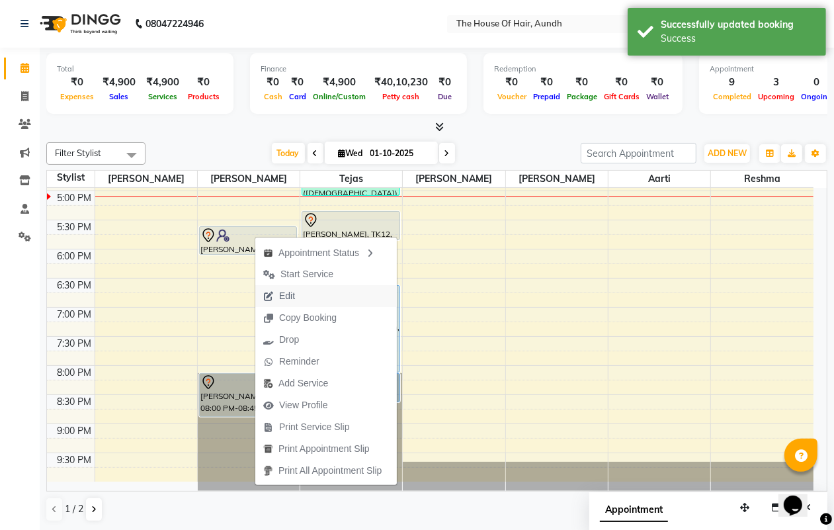
click at [282, 296] on span "Edit" at bounding box center [287, 296] width 16 height 14
select select "tentative"
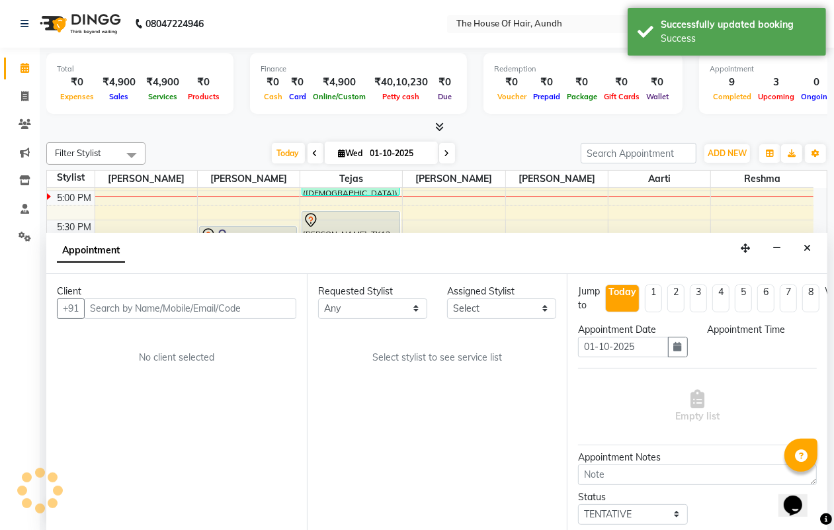
select select "1050"
select select "6860"
select select "284"
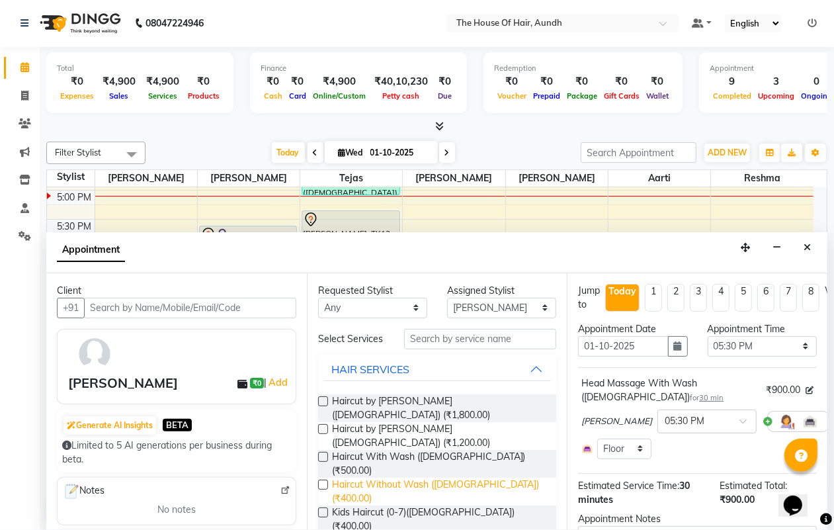
scroll to position [165, 0]
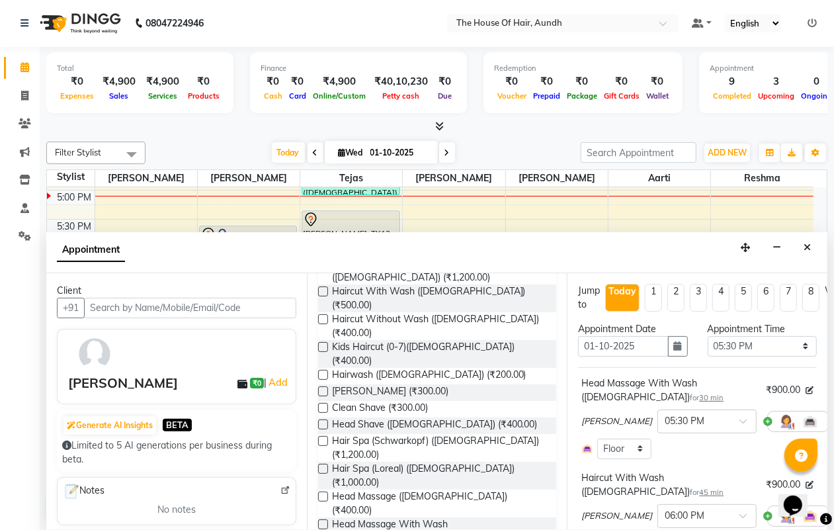
checkbox input "false"
click at [834, 425] on icon at bounding box center [839, 420] width 8 height 9
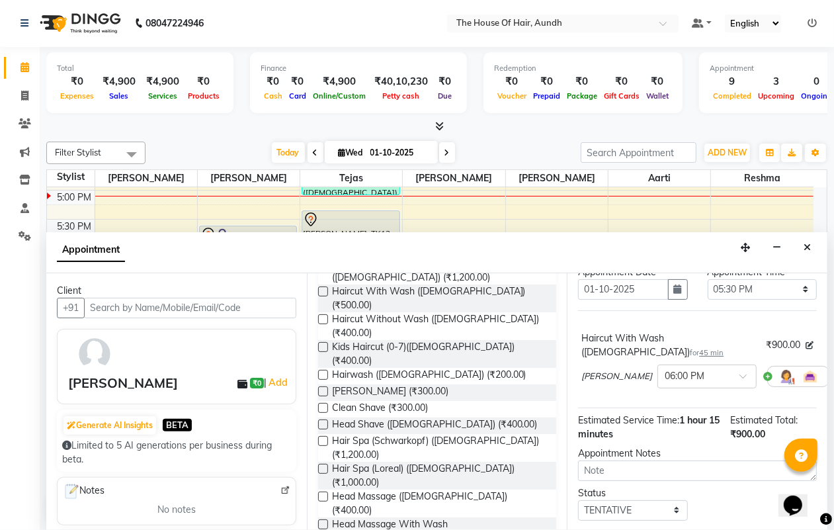
scroll to position [91, 0]
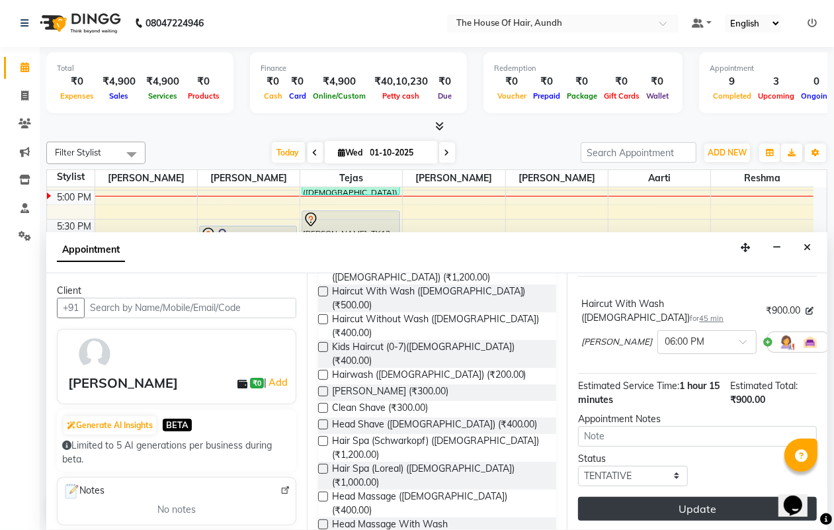
click at [739, 497] on button "Update" at bounding box center [697, 509] width 239 height 24
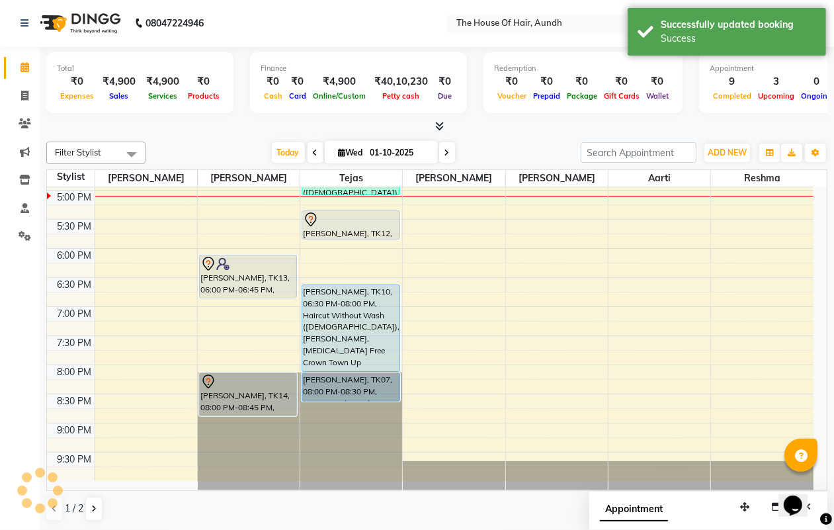
scroll to position [0, 0]
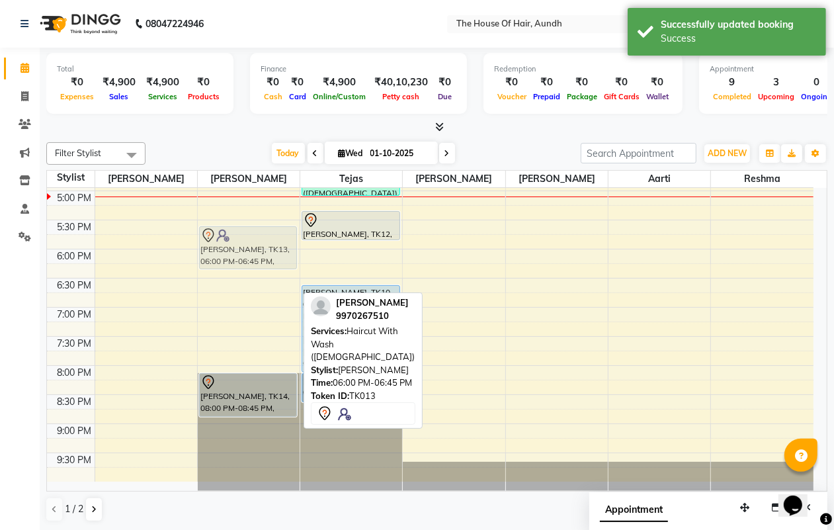
drag, startPoint x: 265, startPoint y: 273, endPoint x: 255, endPoint y: 246, distance: 28.5
click at [255, 246] on div "[PERSON_NAME], TK09, 03:30 PM-04:15 PM, Blow Dry With Shampoo & Conditioner ([D…" at bounding box center [249, 74] width 102 height 814
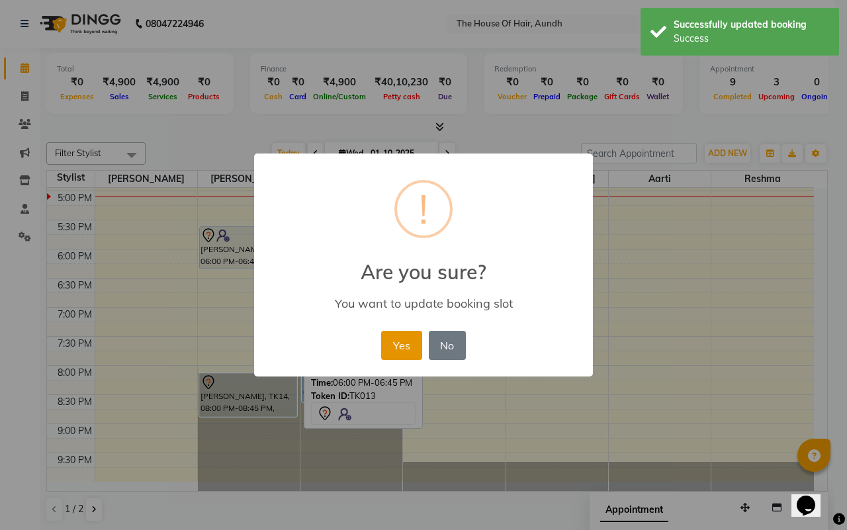
click at [394, 346] on button "Yes" at bounding box center [401, 345] width 40 height 29
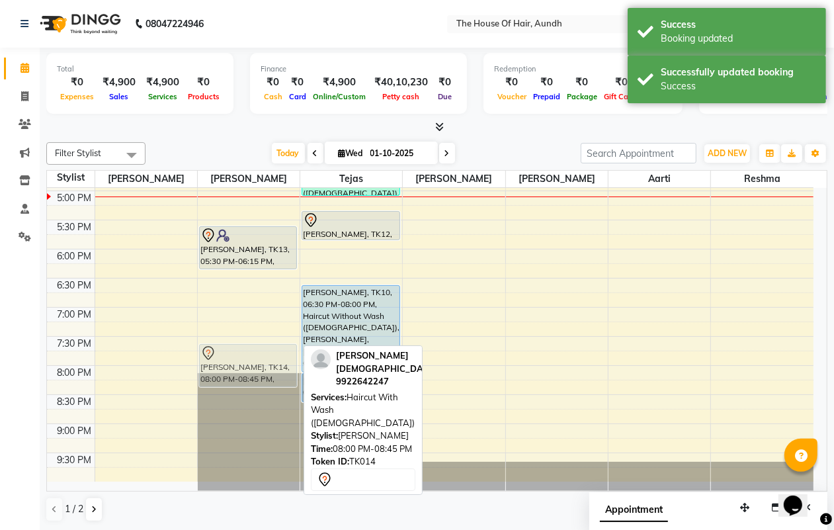
drag, startPoint x: 239, startPoint y: 377, endPoint x: 235, endPoint y: 349, distance: 28.8
click at [235, 349] on div "[PERSON_NAME], TK09, 03:30 PM-04:15 PM, Blow Dry With Shampoo & Conditioner ([D…" at bounding box center [249, 74] width 102 height 814
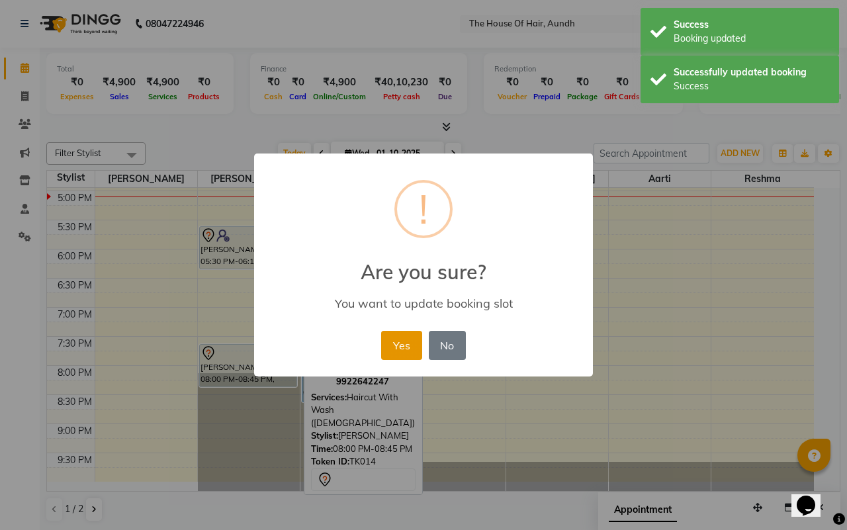
click at [405, 339] on button "Yes" at bounding box center [401, 345] width 40 height 29
